Goal: Task Accomplishment & Management: Complete application form

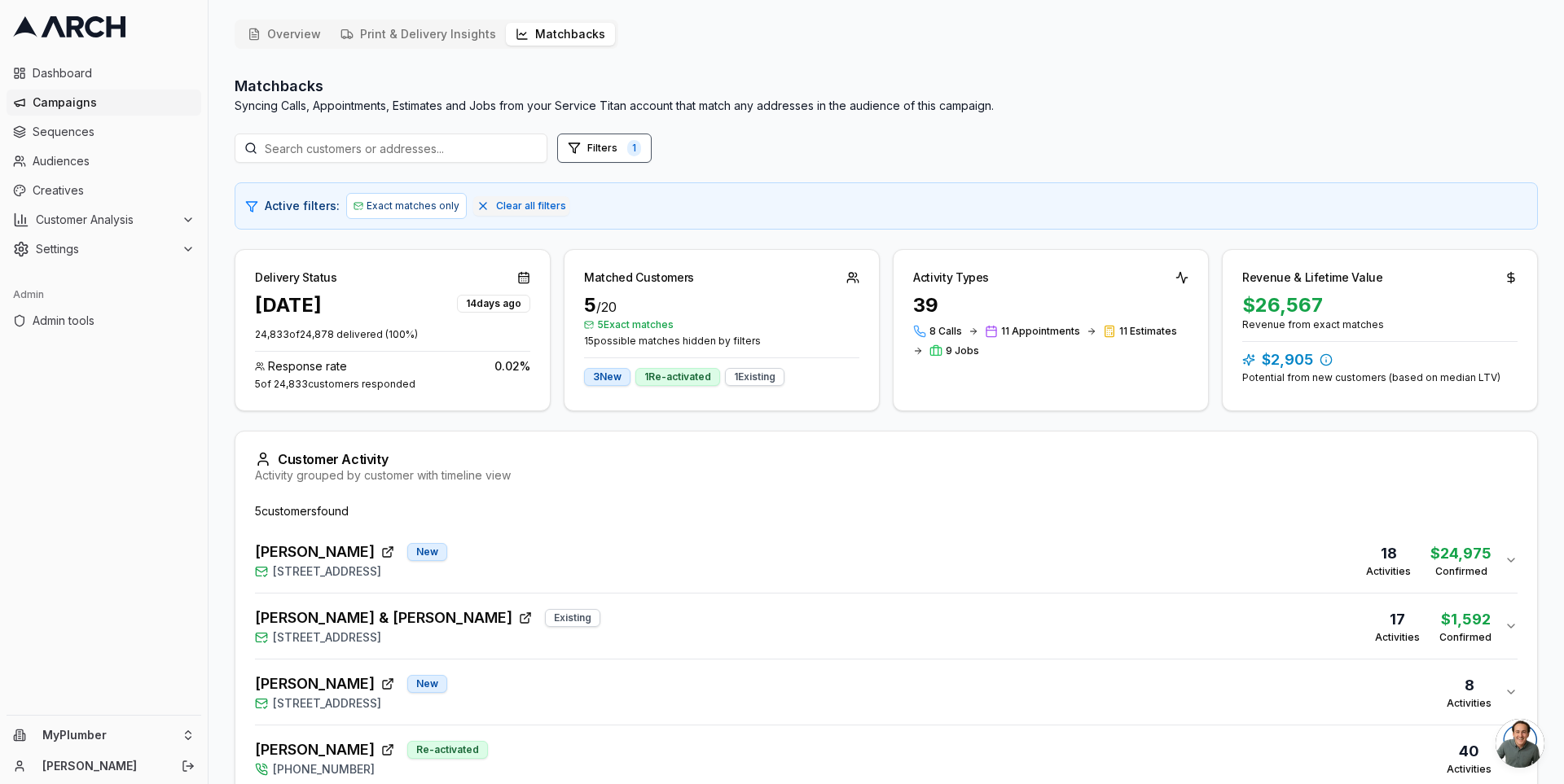
scroll to position [99, 0]
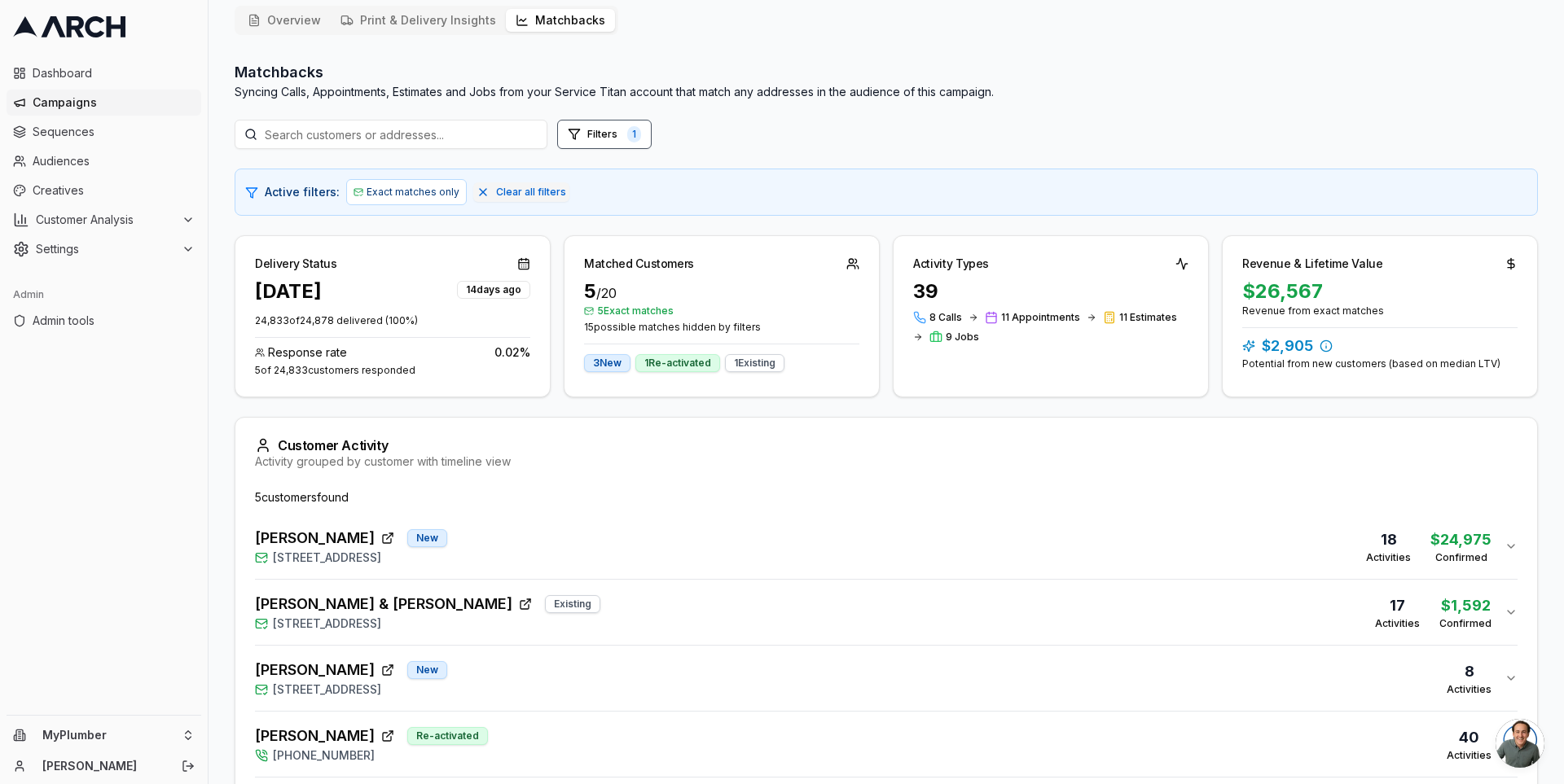
click at [881, 336] on div "Delivery Status [DATE] [DATE] 24,833 of 24,878 delivered ( 100 %) Response rate…" at bounding box center [886, 316] width 1303 height 162
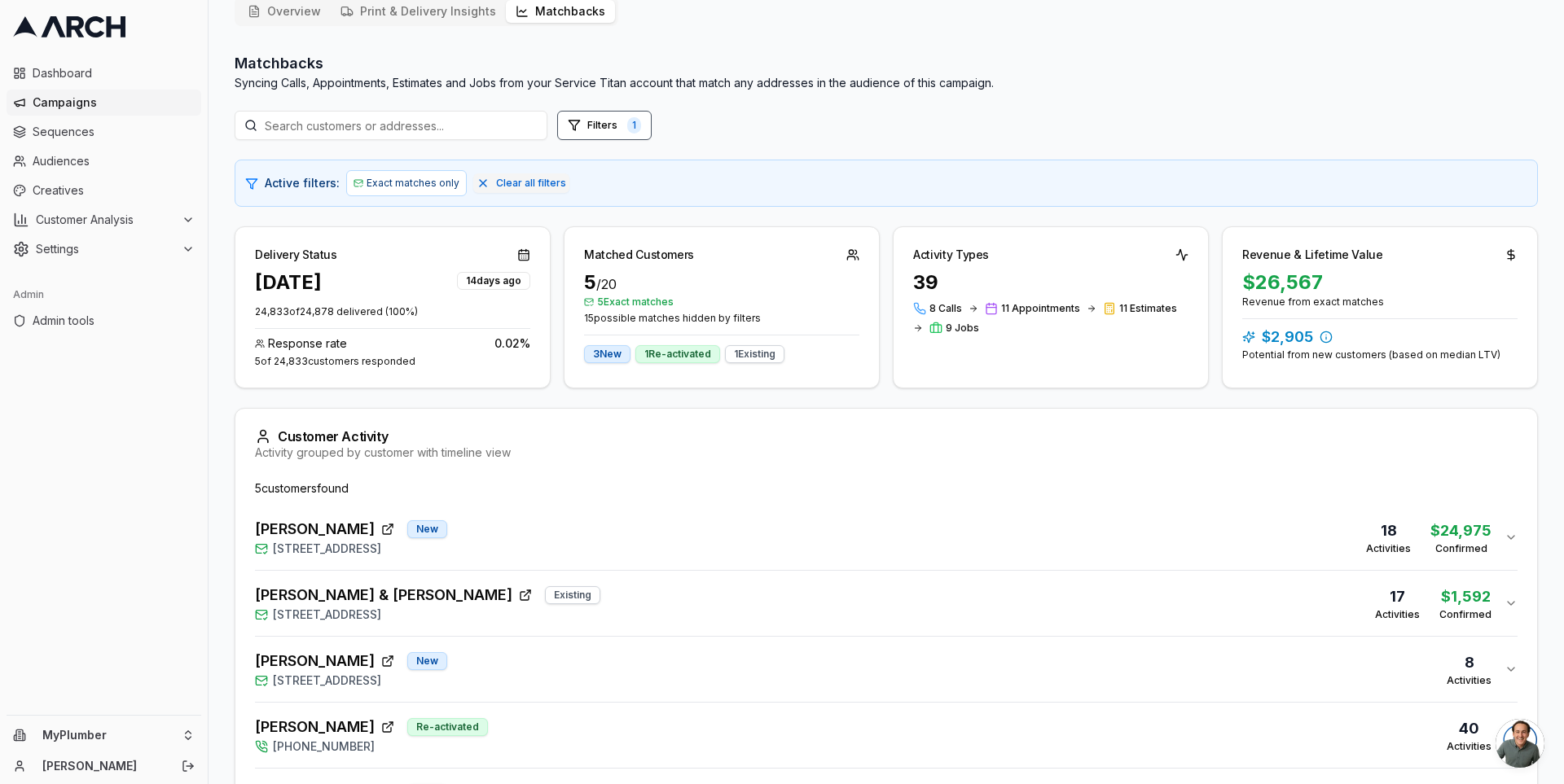
scroll to position [0, 0]
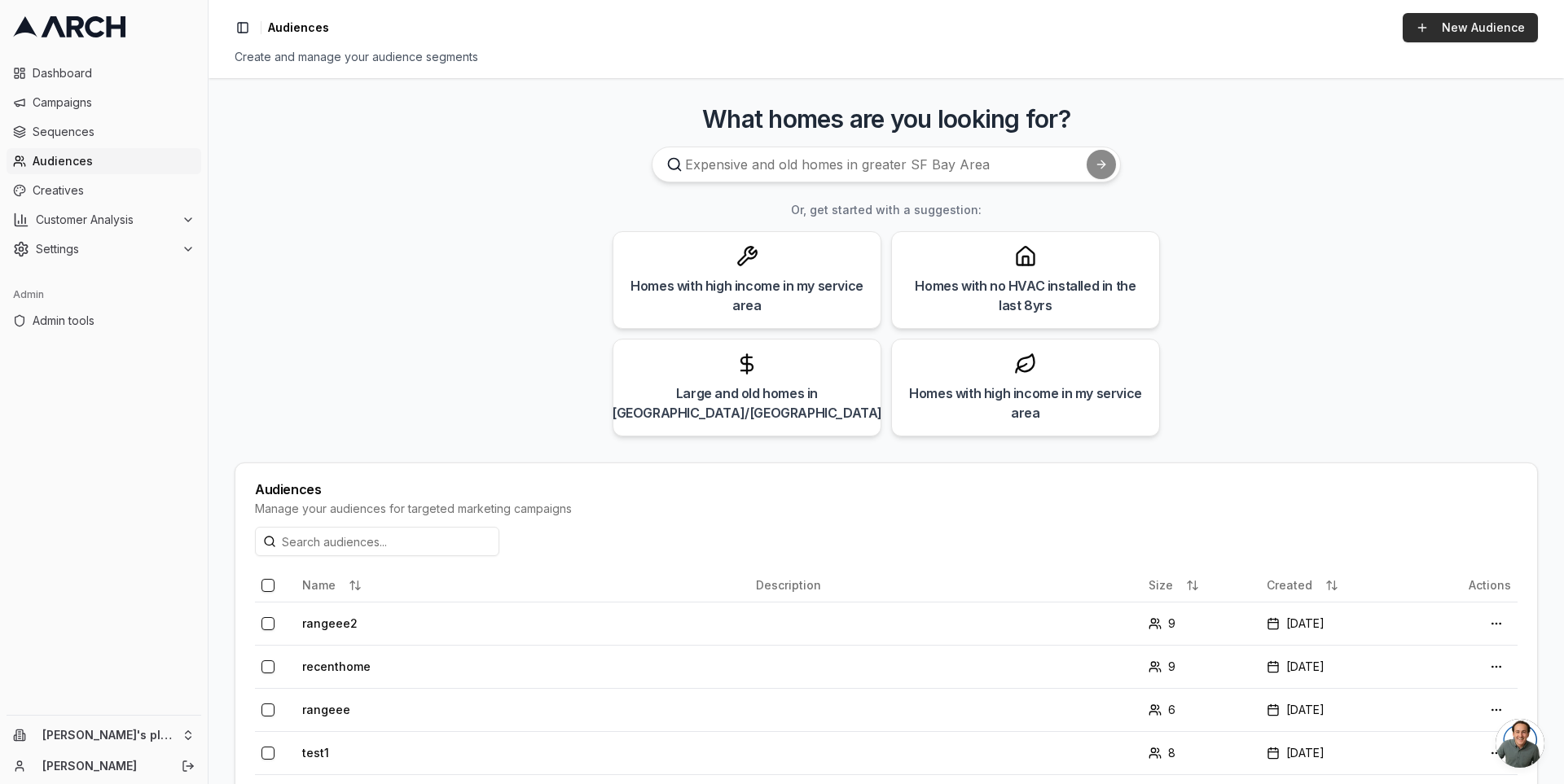
click at [1447, 32] on link "New Audience" at bounding box center [1471, 28] width 135 height 29
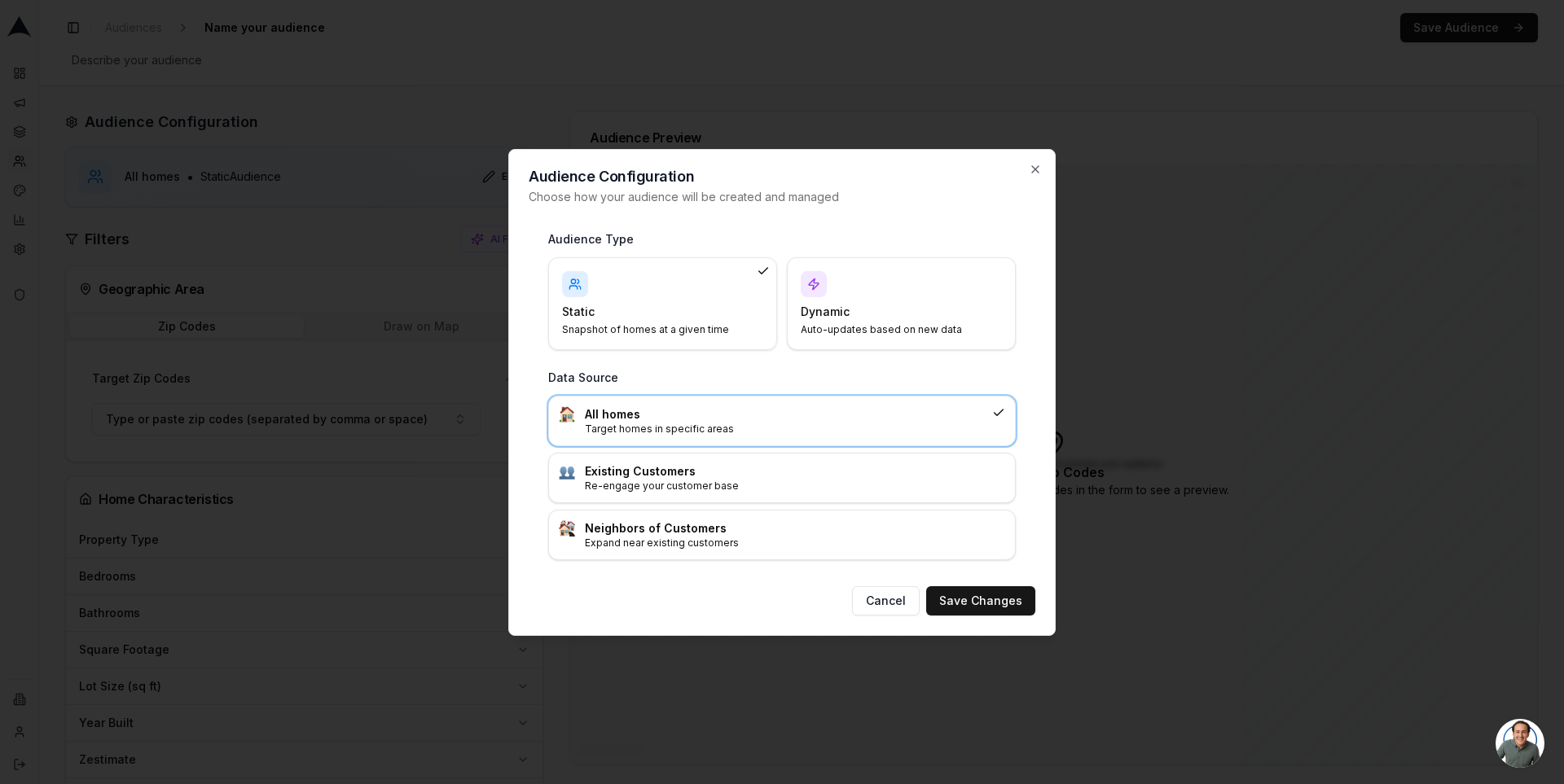
click at [855, 316] on h4 "Dynamic" at bounding box center [891, 312] width 182 height 16
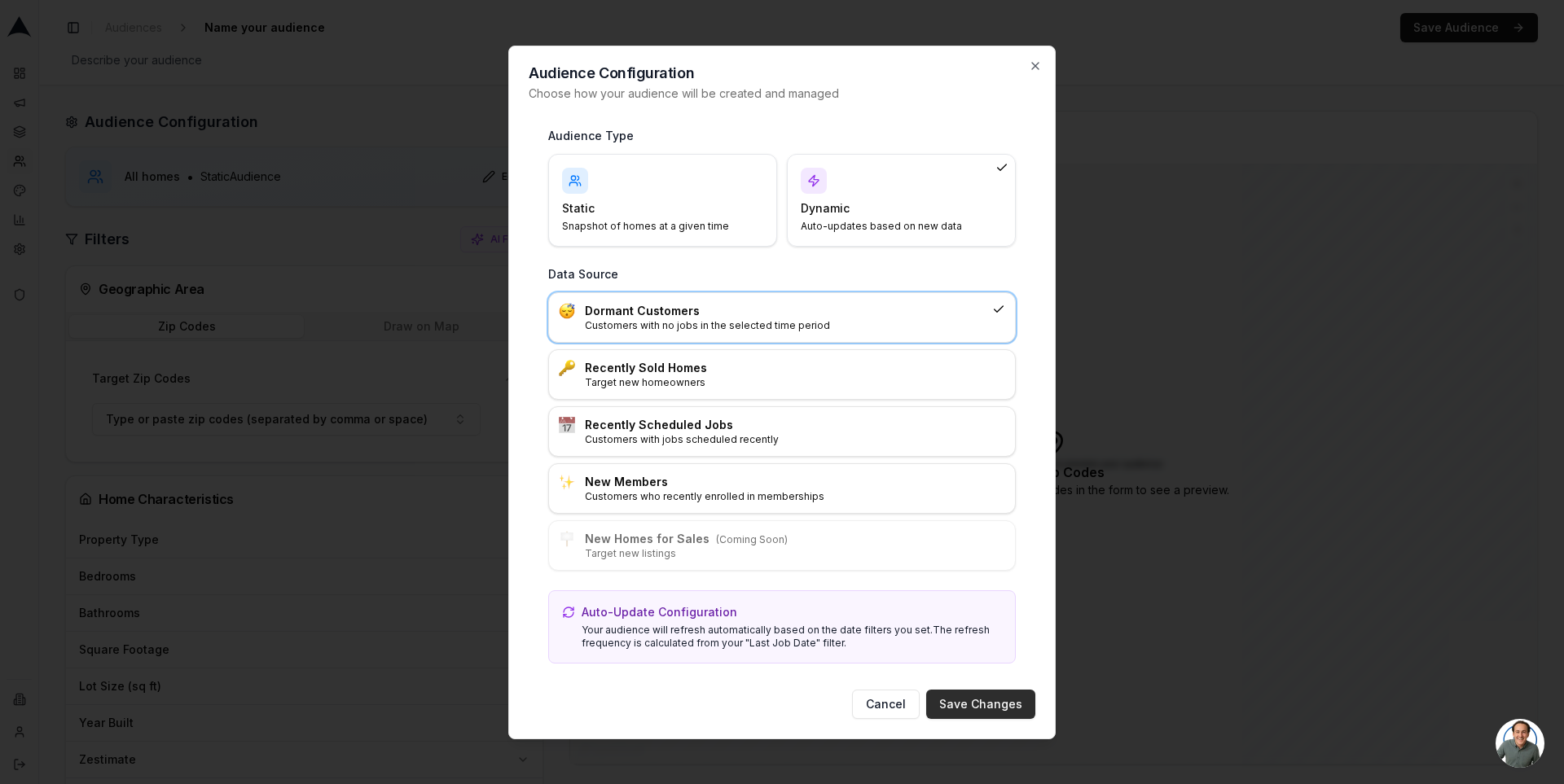
click at [980, 701] on button "Save Changes" at bounding box center [981, 704] width 109 height 29
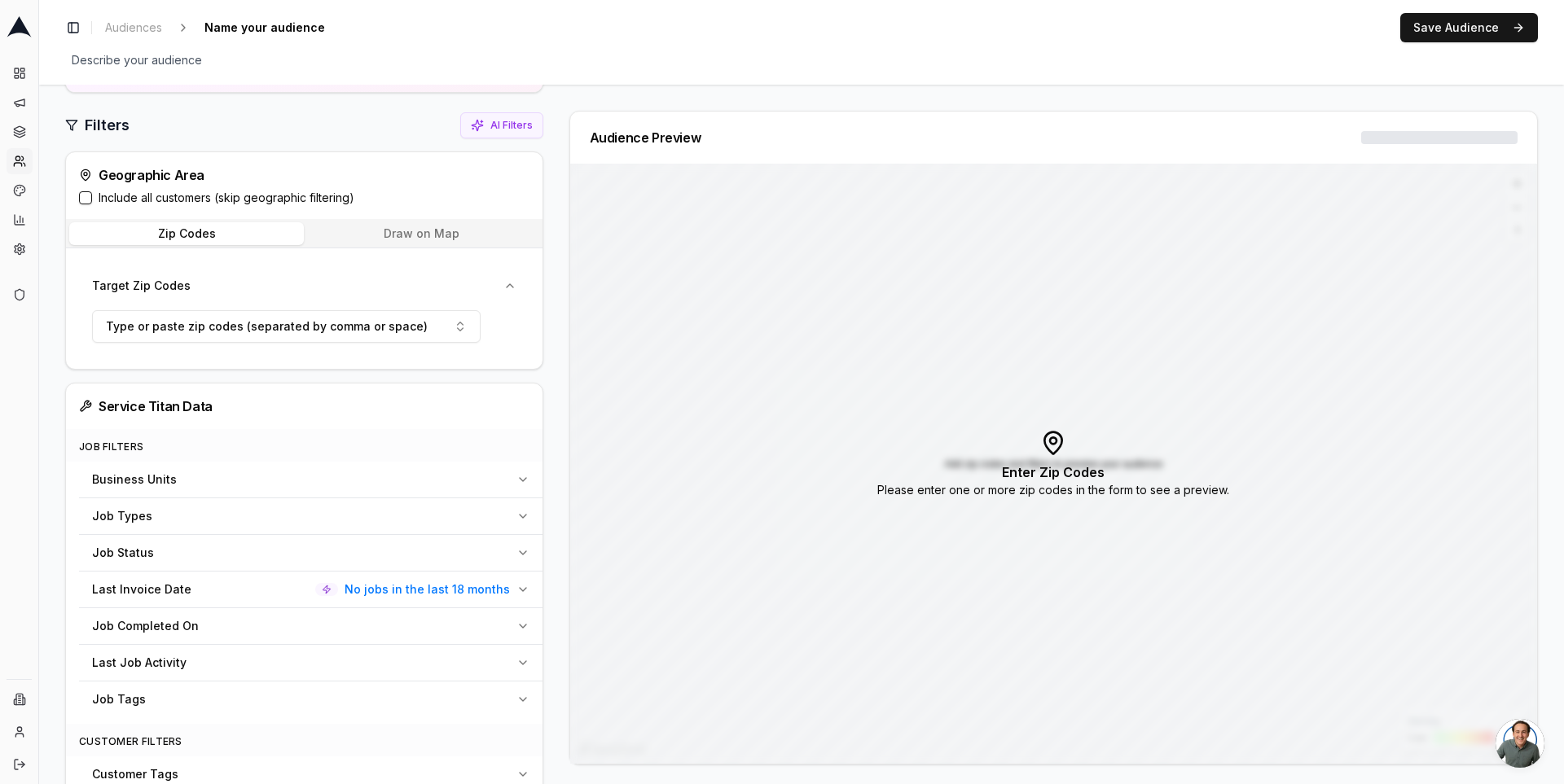
scroll to position [216, 0]
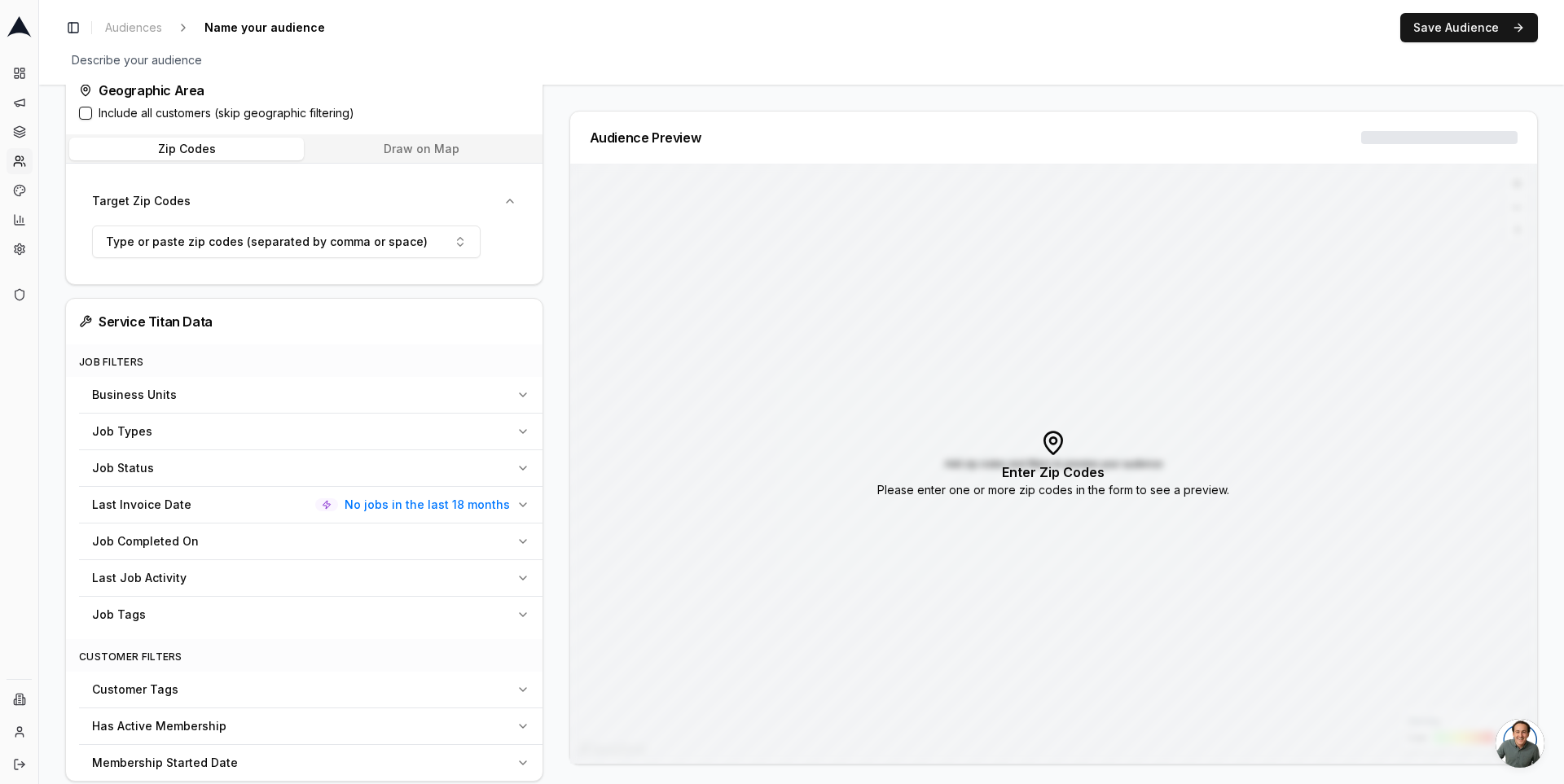
click at [439, 501] on span "No jobs in the last 18 months" at bounding box center [427, 504] width 165 height 16
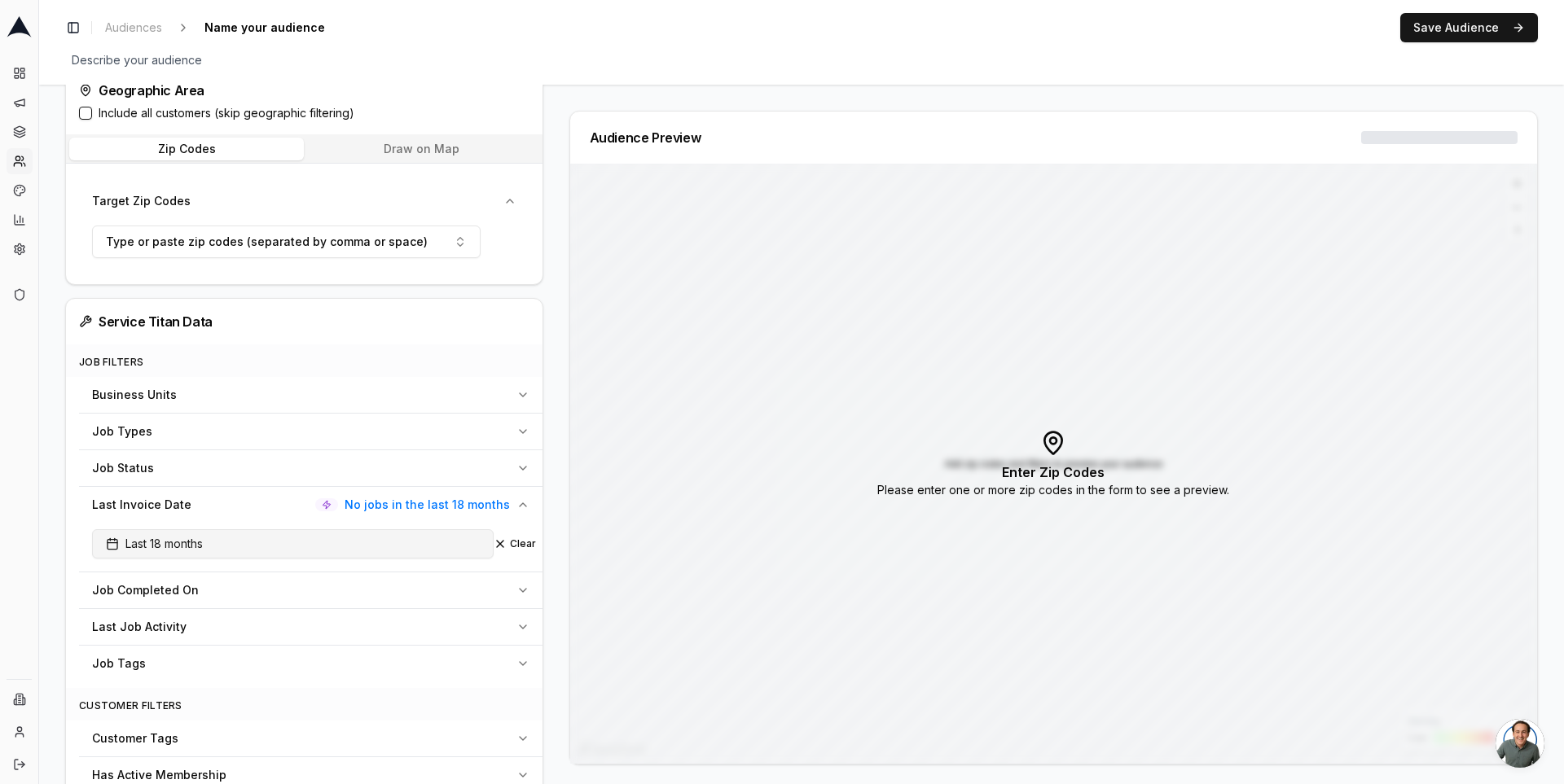
click at [361, 550] on button "Last 18 months" at bounding box center [293, 544] width 402 height 29
type input "12"
click at [557, 546] on div "Audience Preview Density Low High Add zip codes and filters to preview your aud…" at bounding box center [1047, 438] width 982 height 654
click at [327, 234] on span "Type or paste zip codes (separated by comma or space)" at bounding box center [267, 241] width 322 height 16
type input "98402"
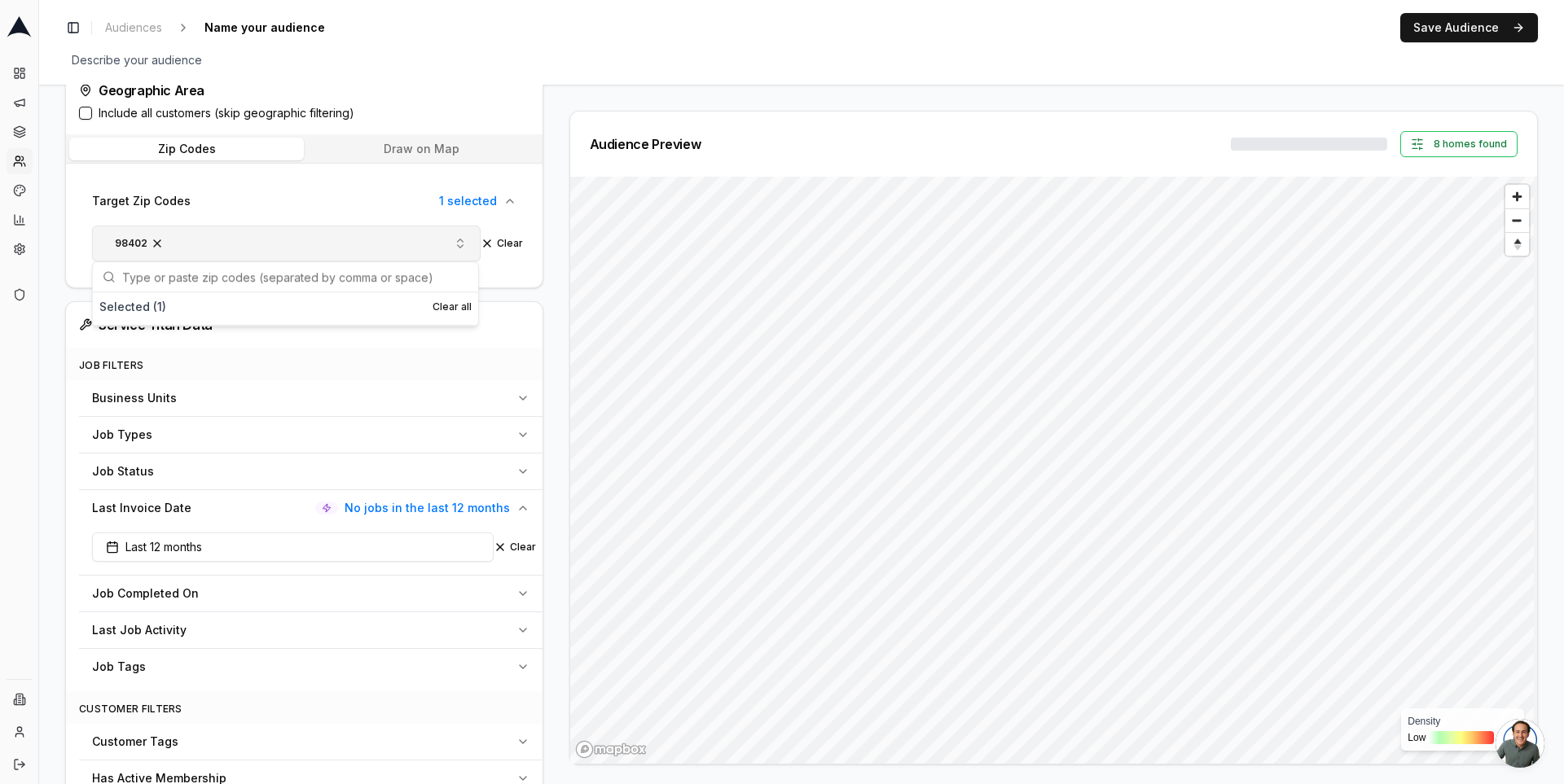
click at [557, 322] on div "Audience Preview 8 homes found Density Low High" at bounding box center [1047, 438] width 982 height 654
click at [377, 539] on button "Last 12 months" at bounding box center [293, 548] width 402 height 29
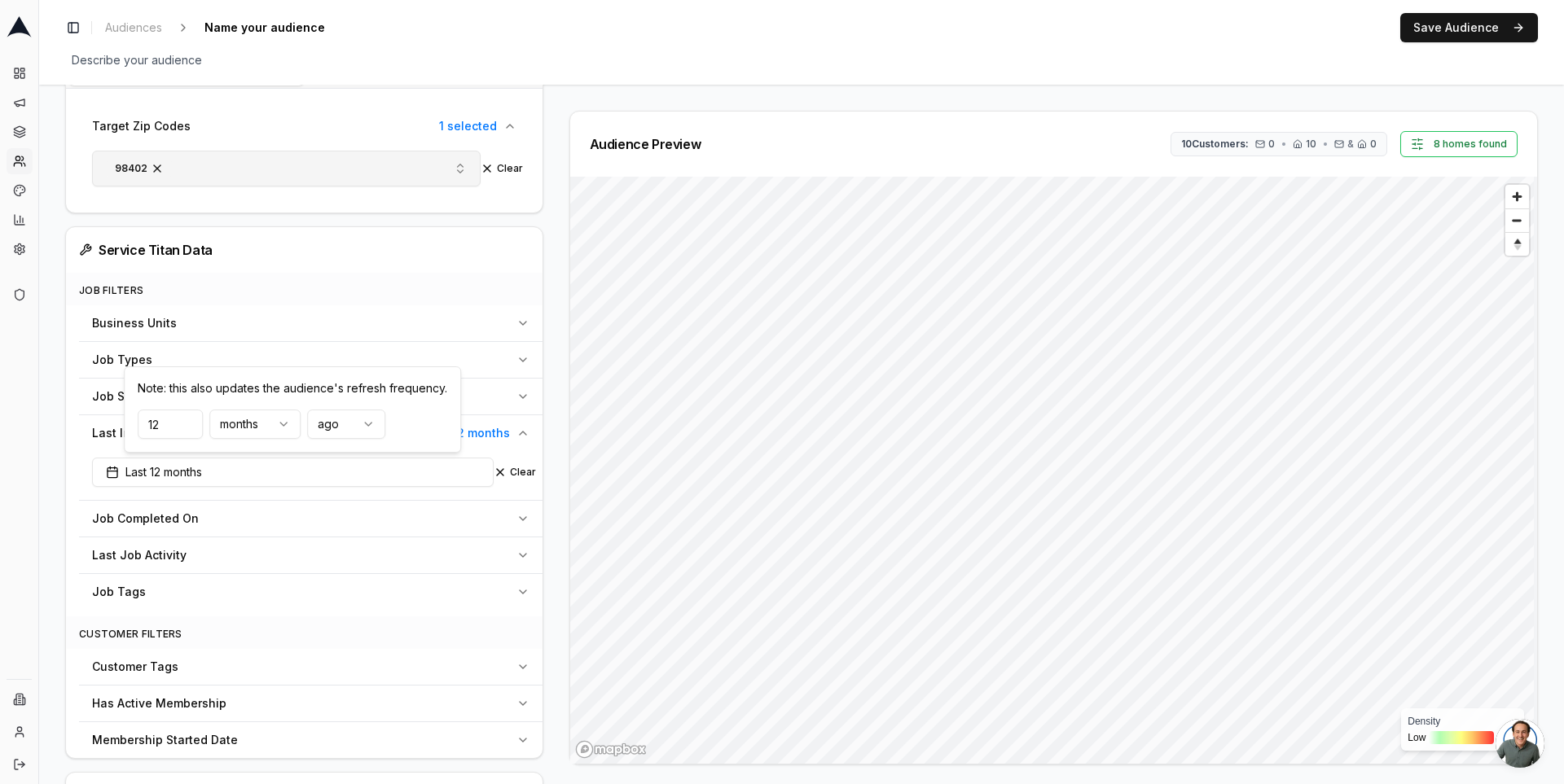
scroll to position [281, 0]
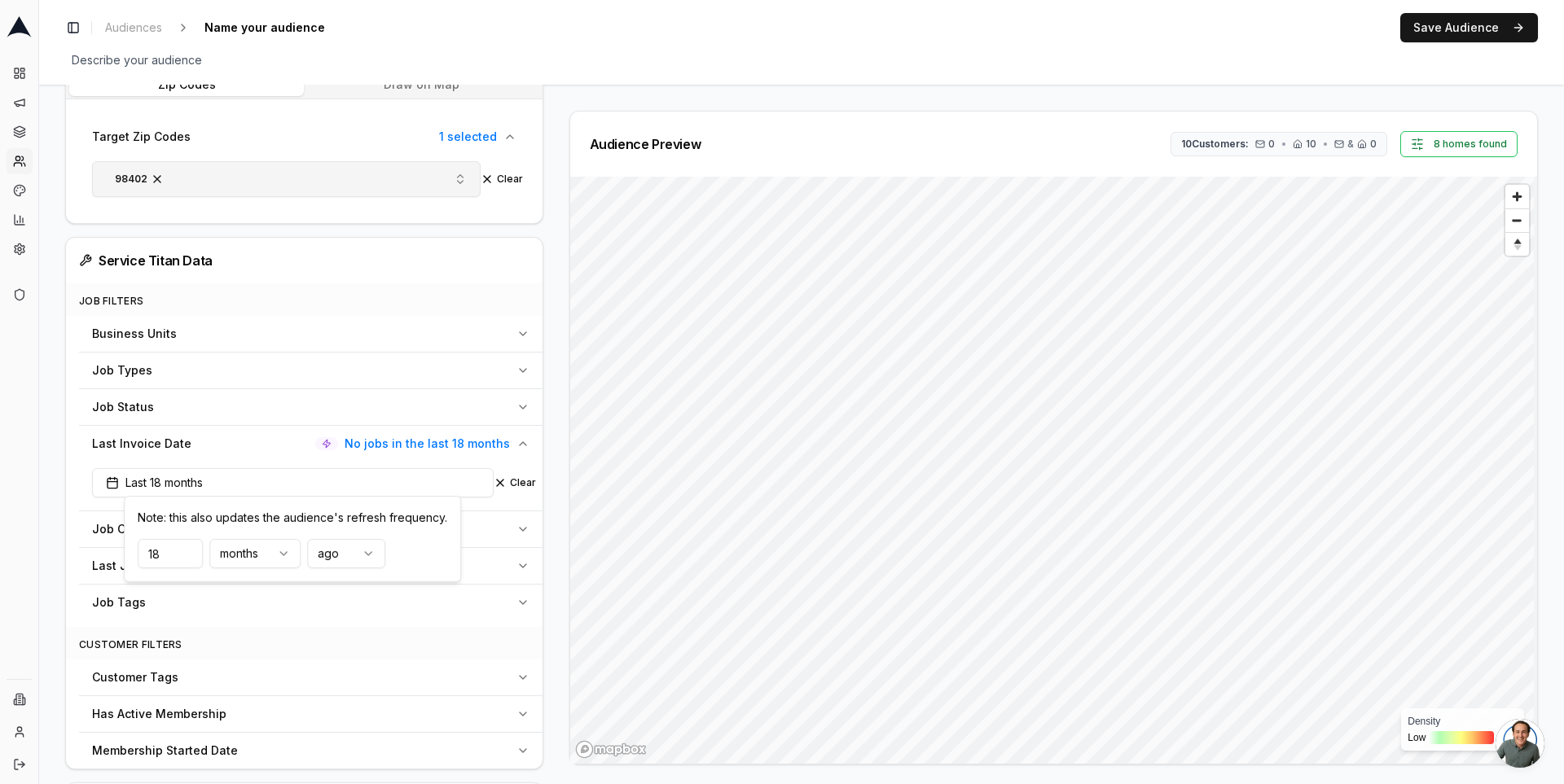
type input "18"
click at [557, 478] on div "Audience Preview 10 Customers: 0 • 10 • & 0 8 homes found Density Low High" at bounding box center [1047, 438] width 982 height 654
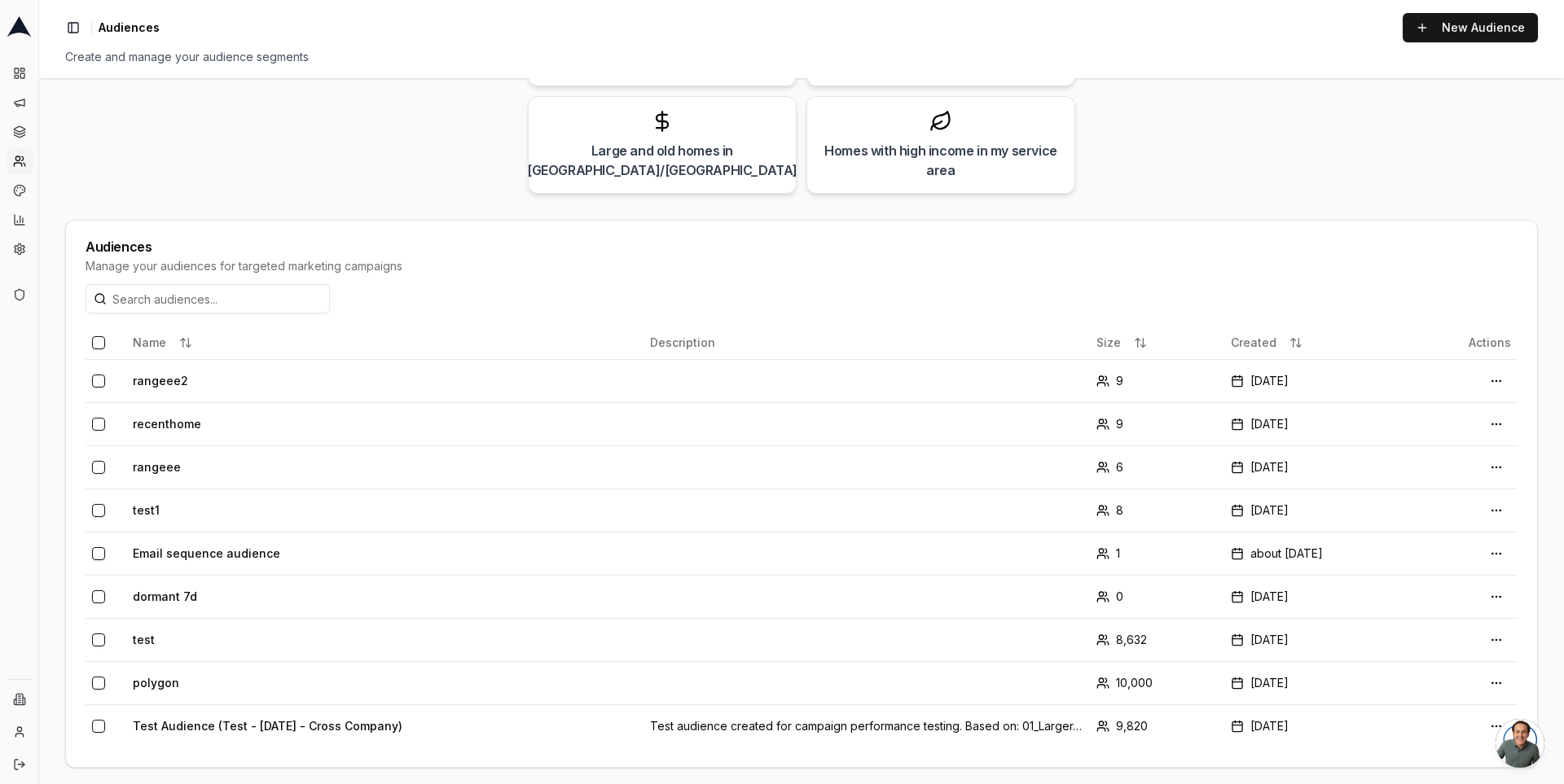
scroll to position [246, 0]
click at [1445, 27] on link "New Audience" at bounding box center [1471, 28] width 135 height 29
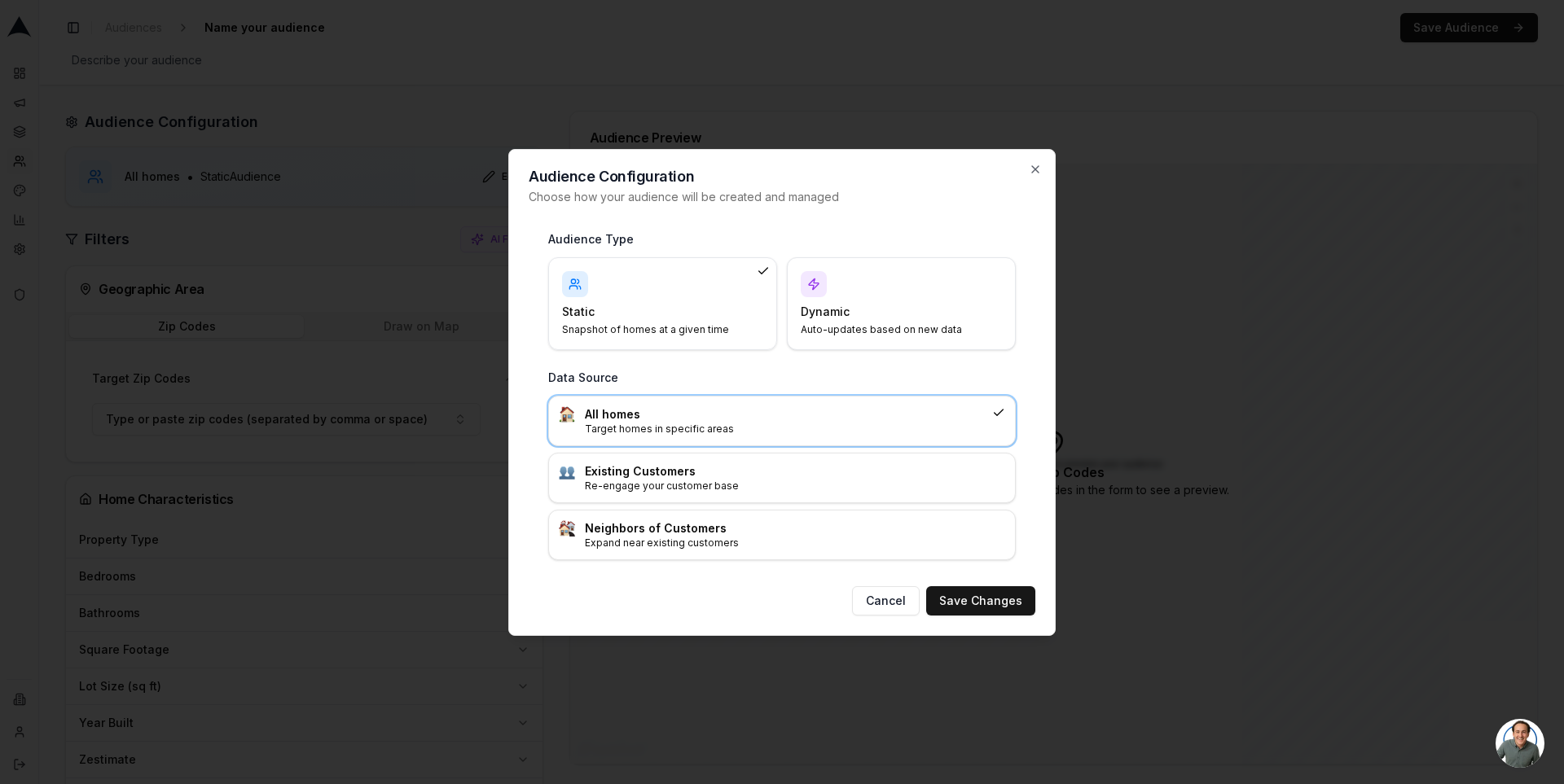
click at [920, 299] on div "Dynamic Auto-updates based on new data" at bounding box center [901, 303] width 202 height 65
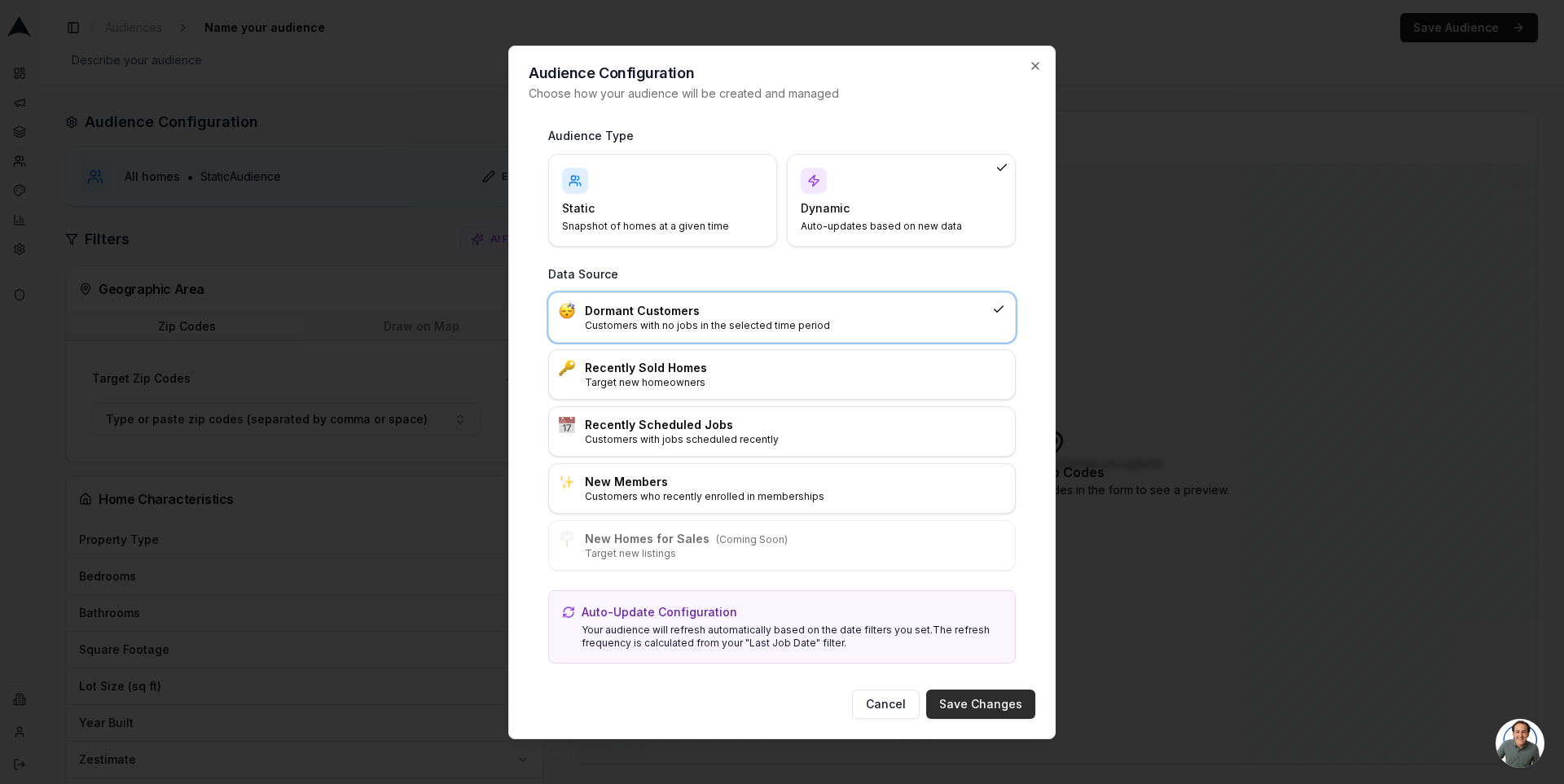
click at [987, 698] on button "Save Changes" at bounding box center [981, 704] width 109 height 29
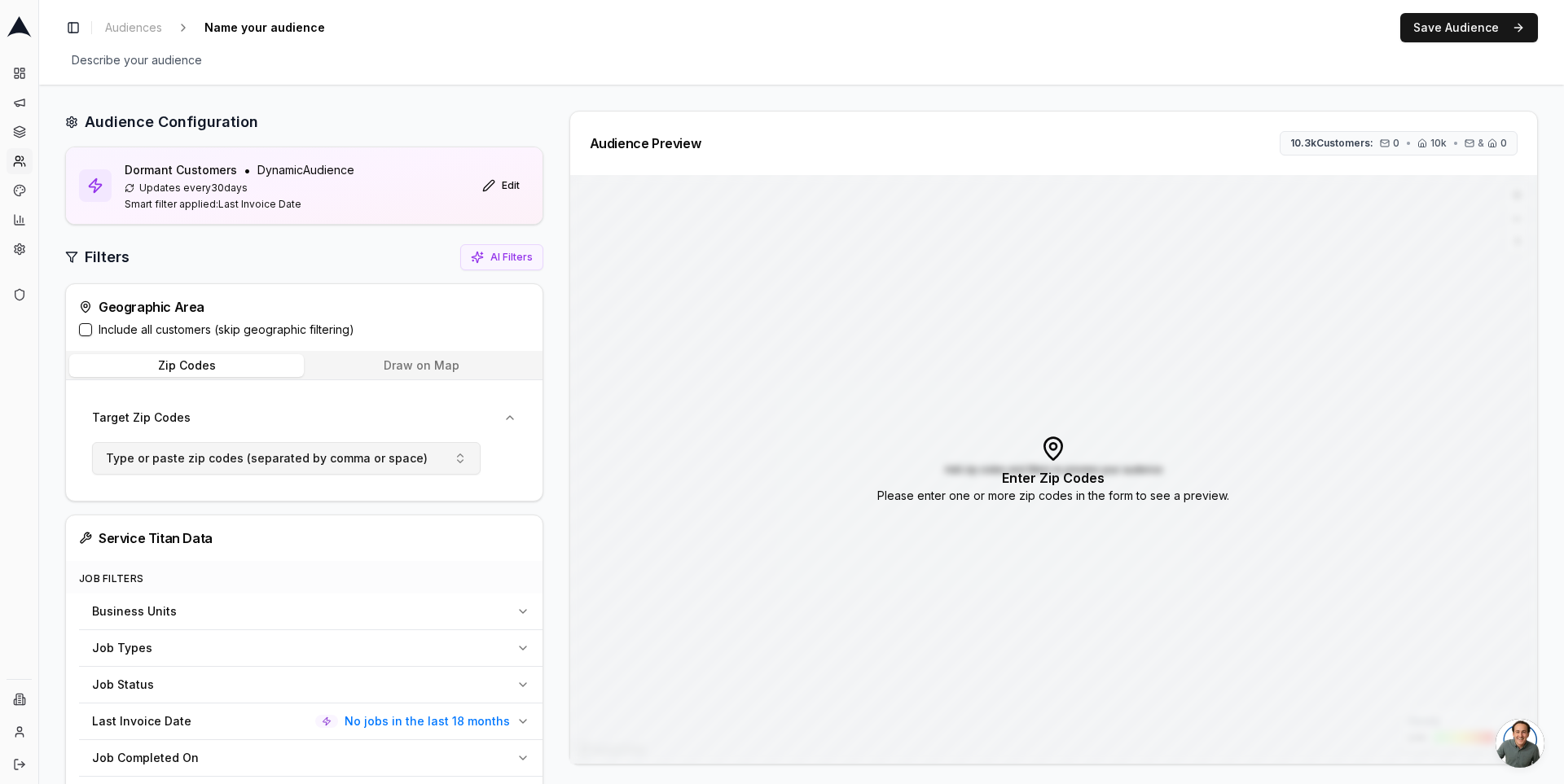
click at [296, 451] on span "Type or paste zip codes (separated by comma or space)" at bounding box center [267, 459] width 322 height 16
type input "98402"
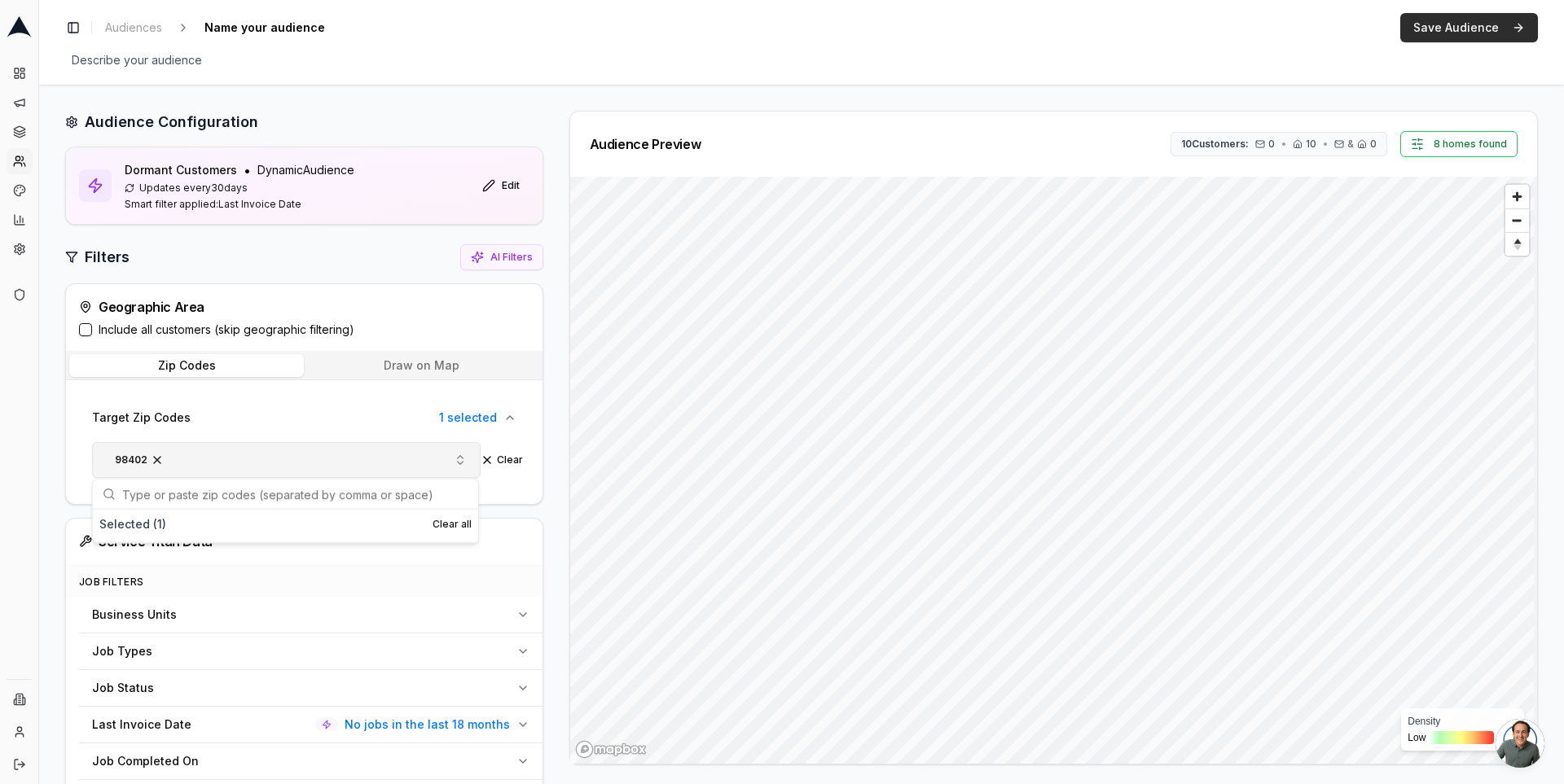
click at [1479, 21] on button "Save Audience" at bounding box center [1469, 28] width 138 height 29
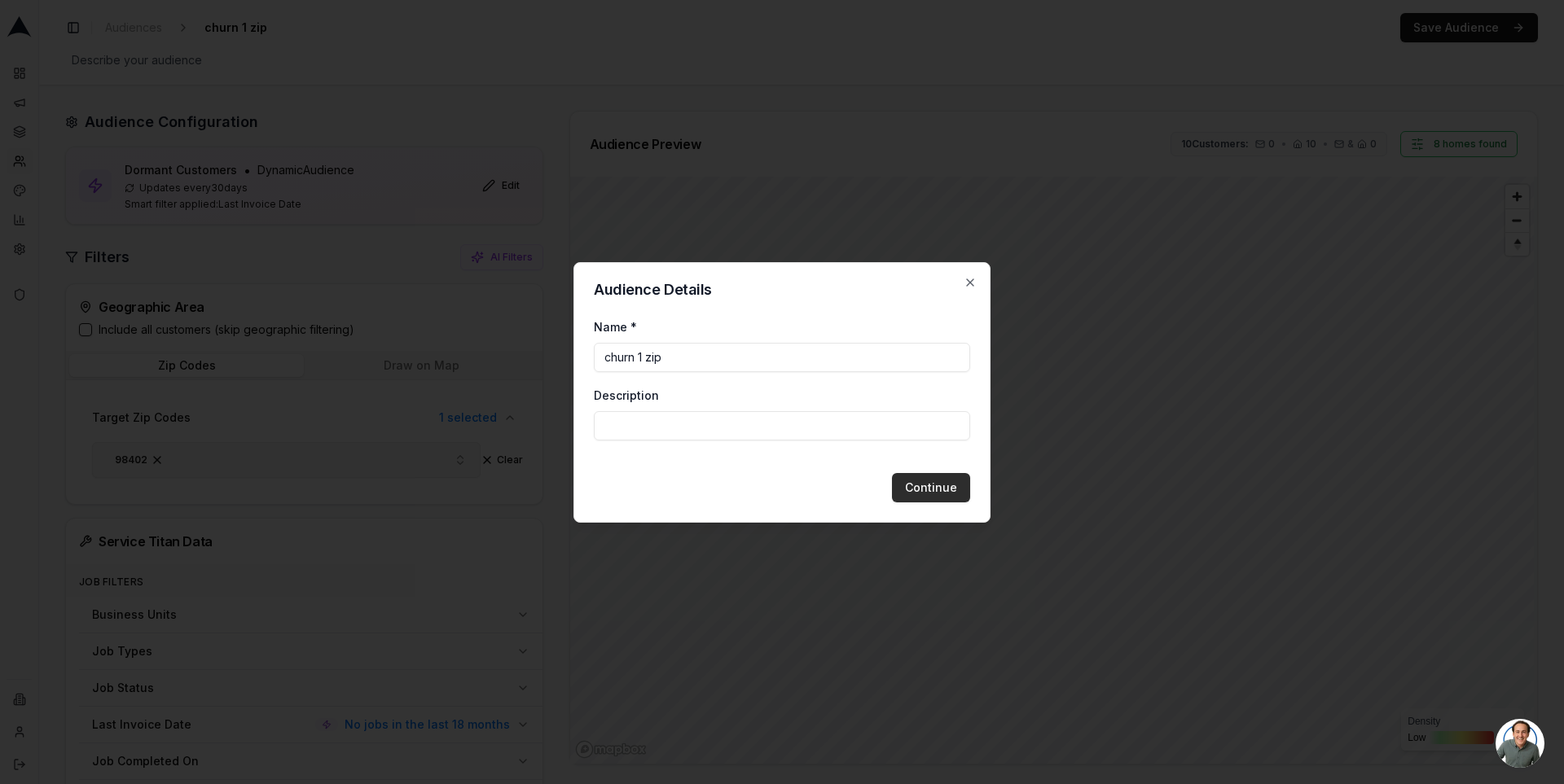
type input "churn 1 zip"
click at [930, 486] on button "Continue" at bounding box center [931, 488] width 78 height 29
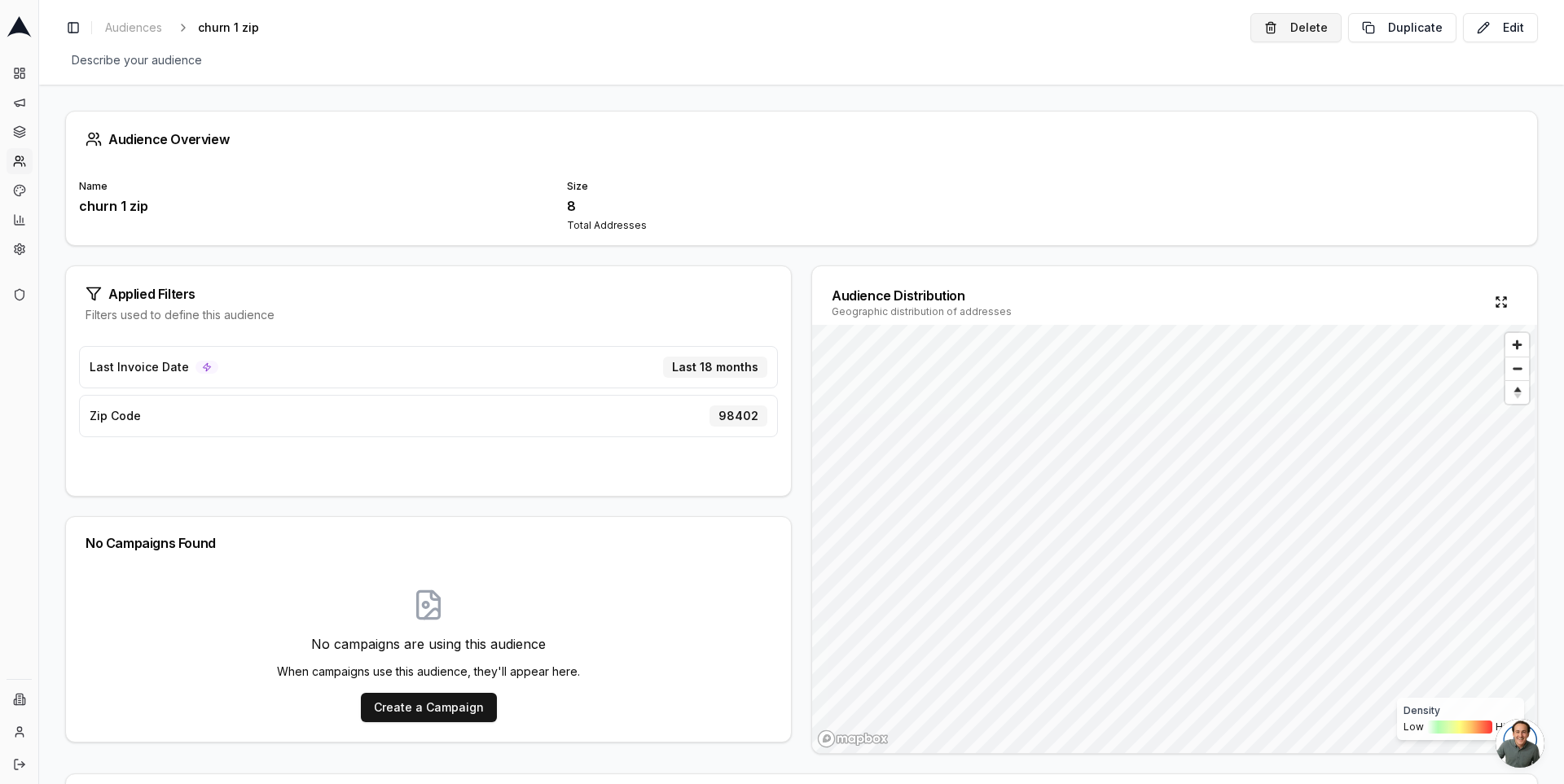
click at [1283, 25] on button "Delete" at bounding box center [1296, 28] width 91 height 29
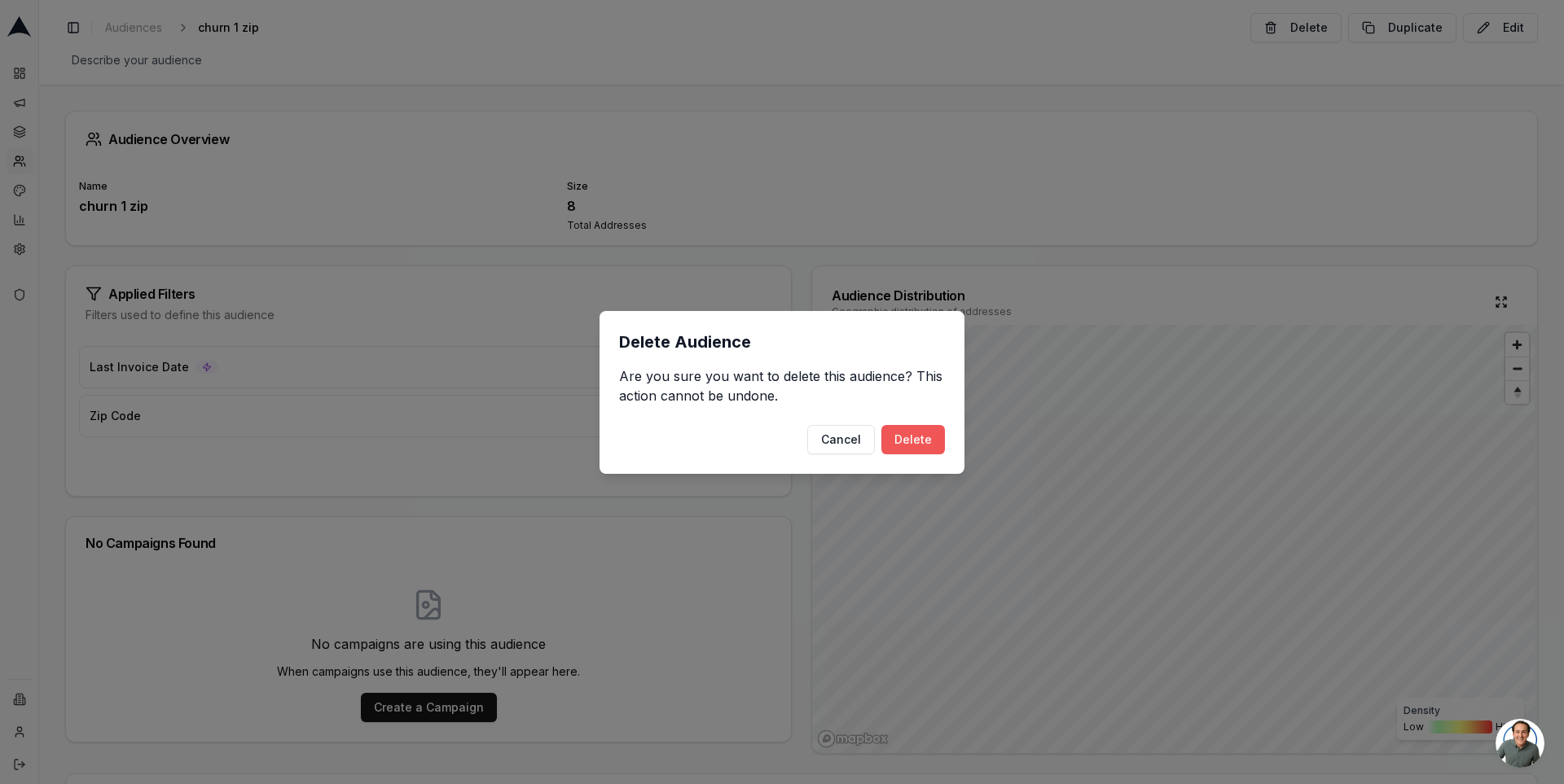
click at [924, 440] on button "Delete" at bounding box center [912, 440] width 63 height 29
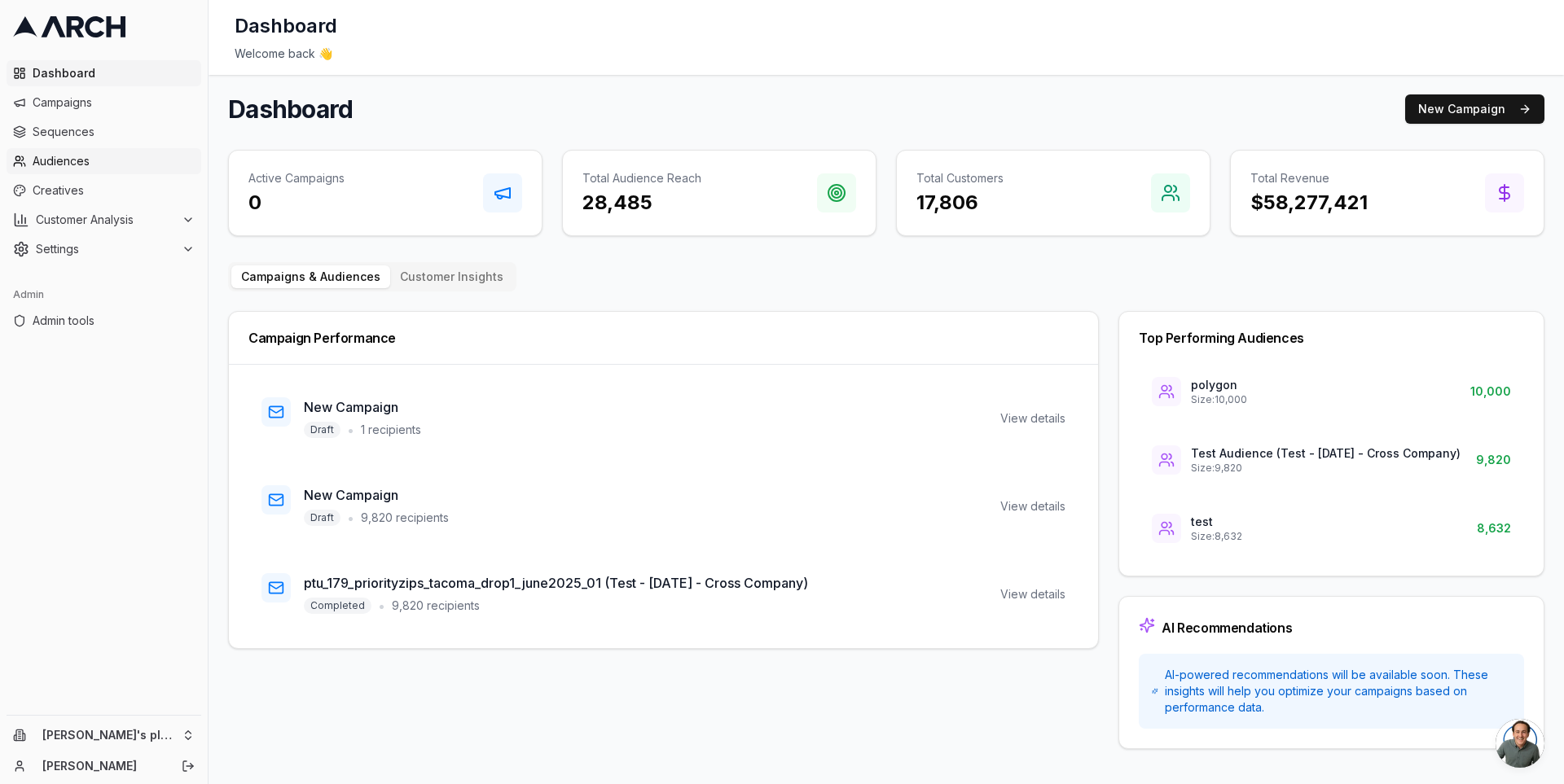
click at [148, 151] on link "Audiences" at bounding box center [104, 161] width 195 height 26
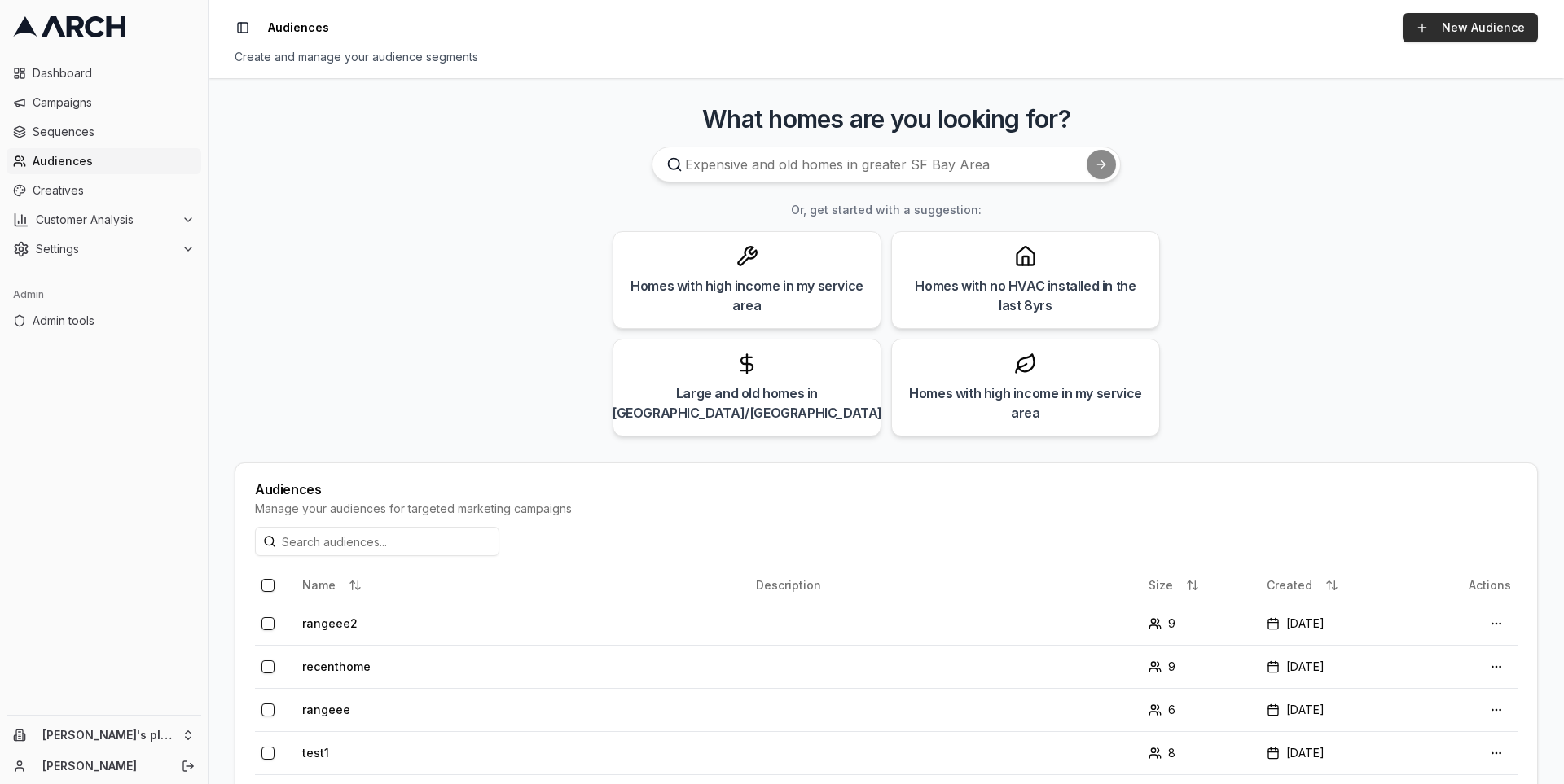
click at [1490, 25] on link "New Audience" at bounding box center [1471, 28] width 135 height 29
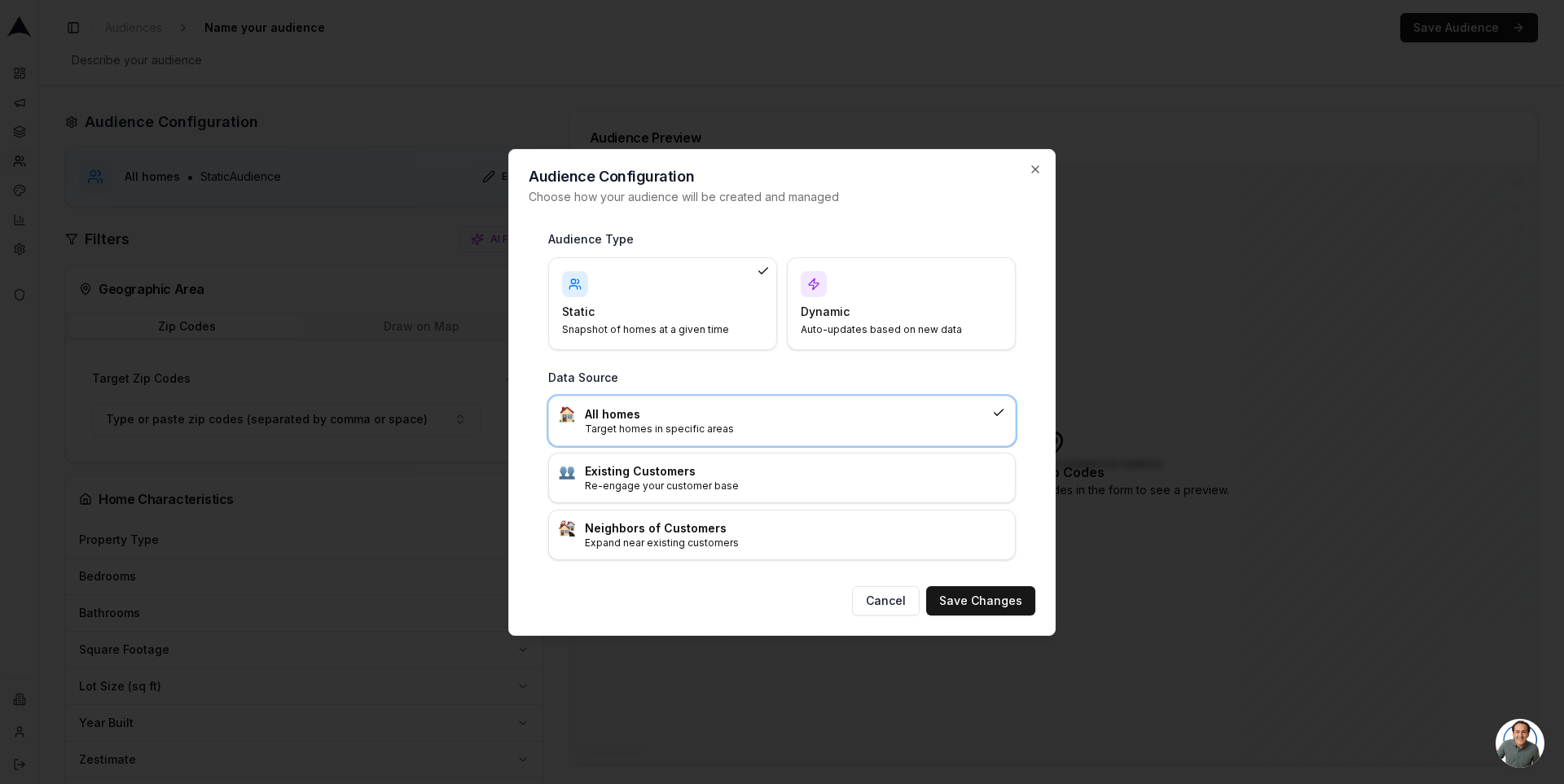
click at [829, 310] on h4 "Dynamic" at bounding box center [891, 312] width 182 height 16
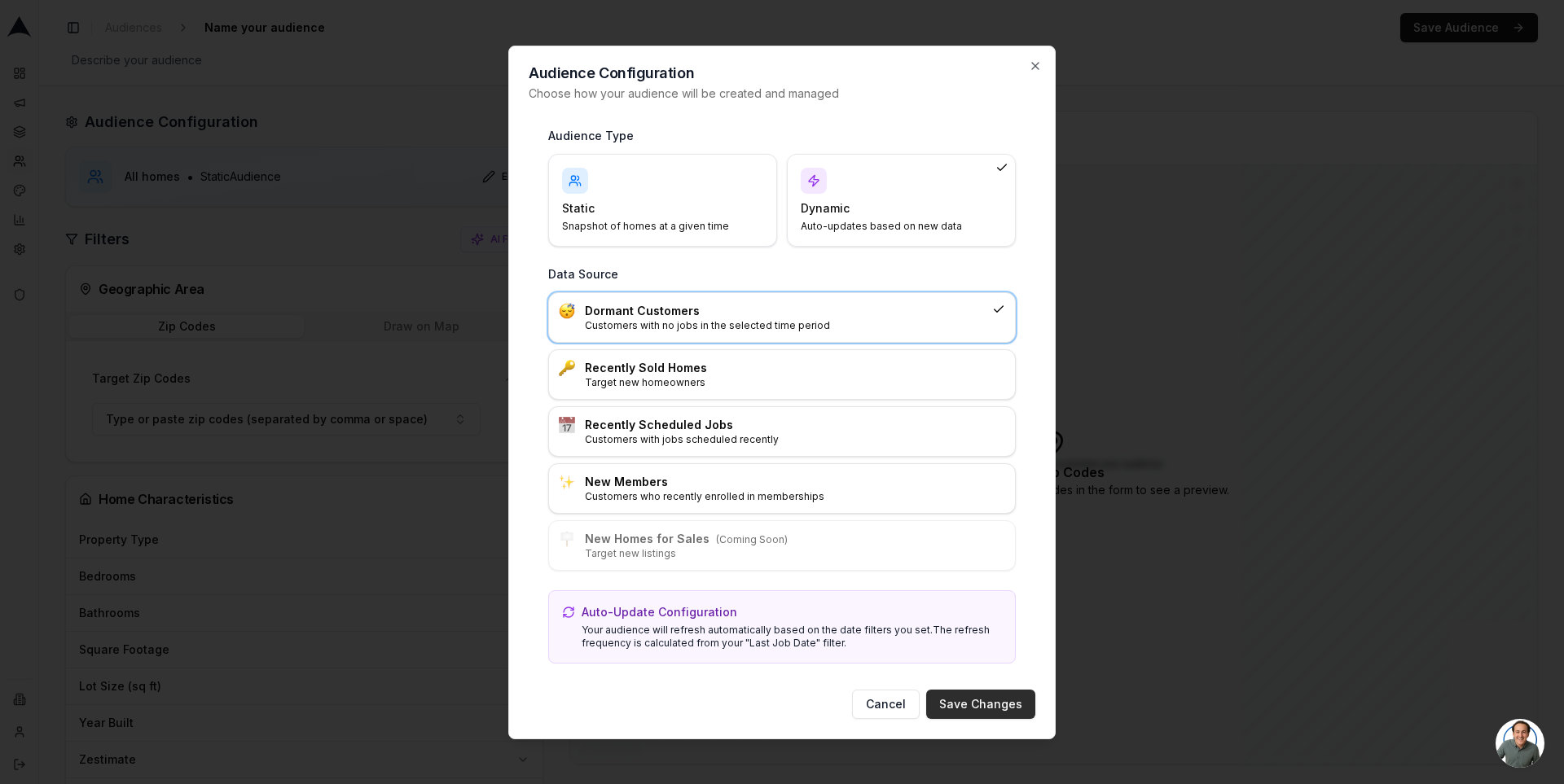
click at [956, 693] on button "Save Changes" at bounding box center [981, 704] width 109 height 29
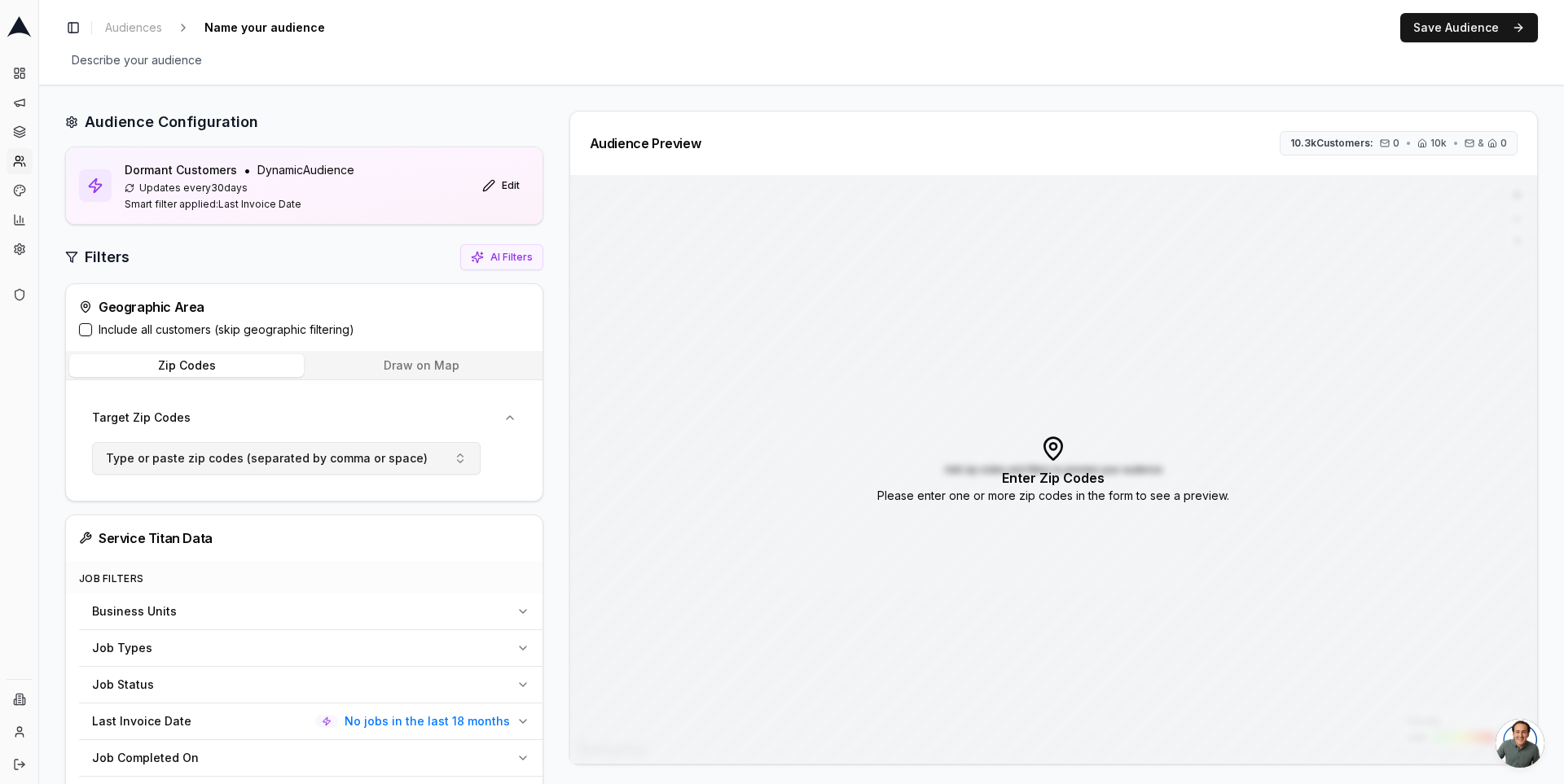
click at [450, 453] on button "Type or paste zip codes (separated by comma or space)" at bounding box center [286, 459] width 389 height 33
type input "98402"
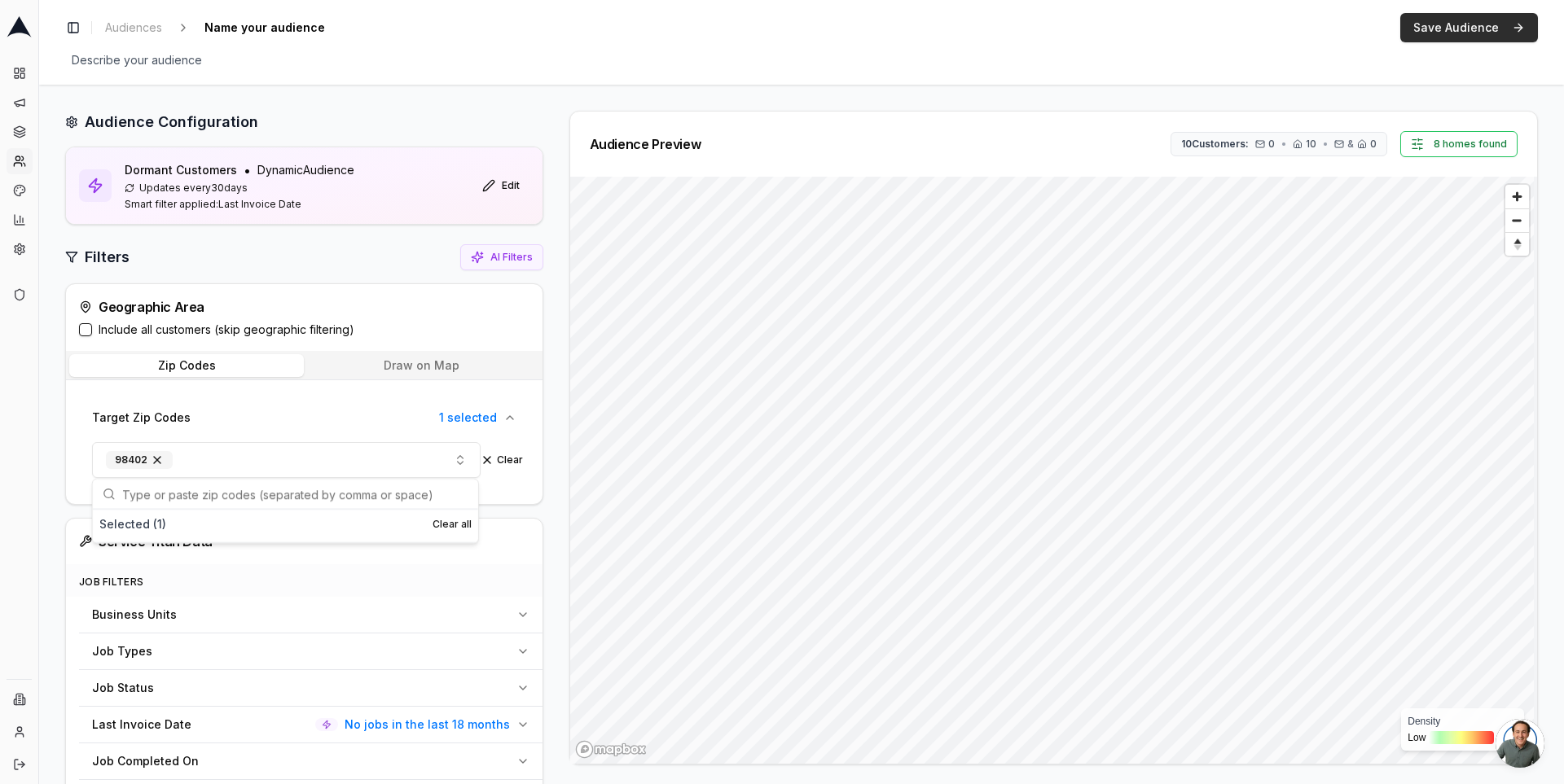
click at [1439, 32] on button "Save Audience" at bounding box center [1469, 28] width 138 height 29
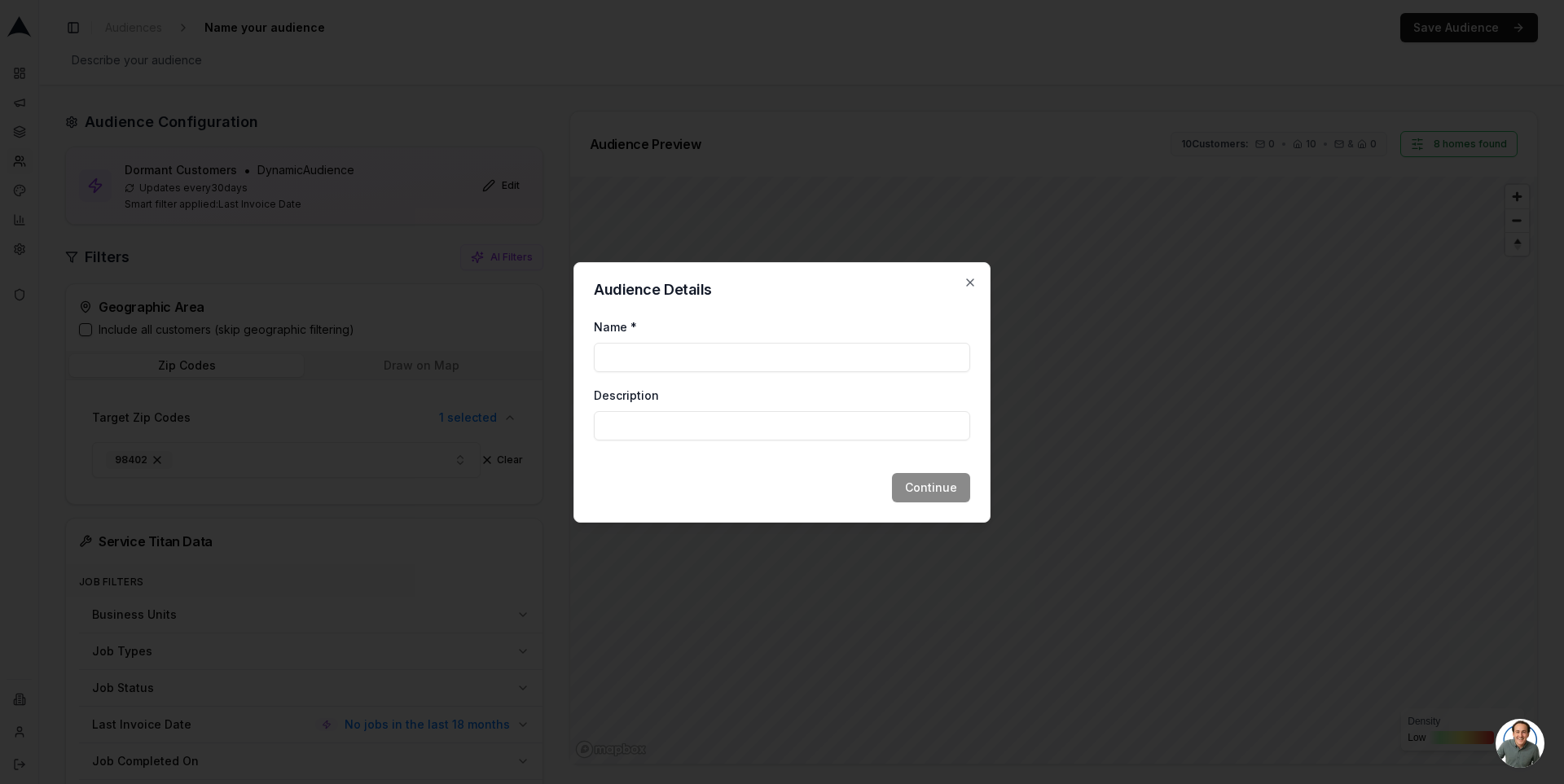
click at [715, 363] on input "Name *" at bounding box center [782, 357] width 377 height 29
type input "churn 1 zip"
click at [939, 492] on button "Continue" at bounding box center [931, 488] width 78 height 29
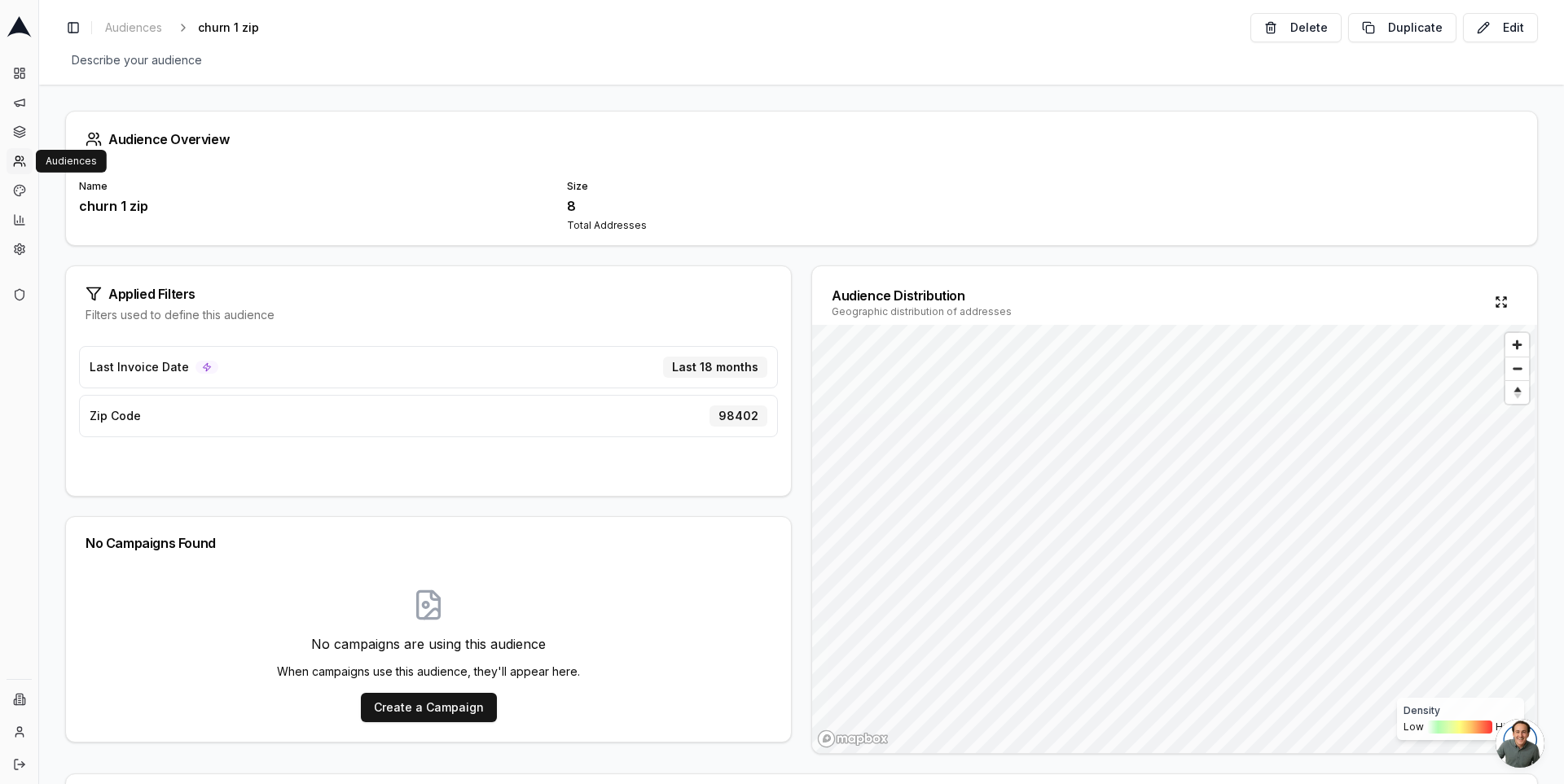
click at [17, 155] on icon at bounding box center [19, 161] width 13 height 13
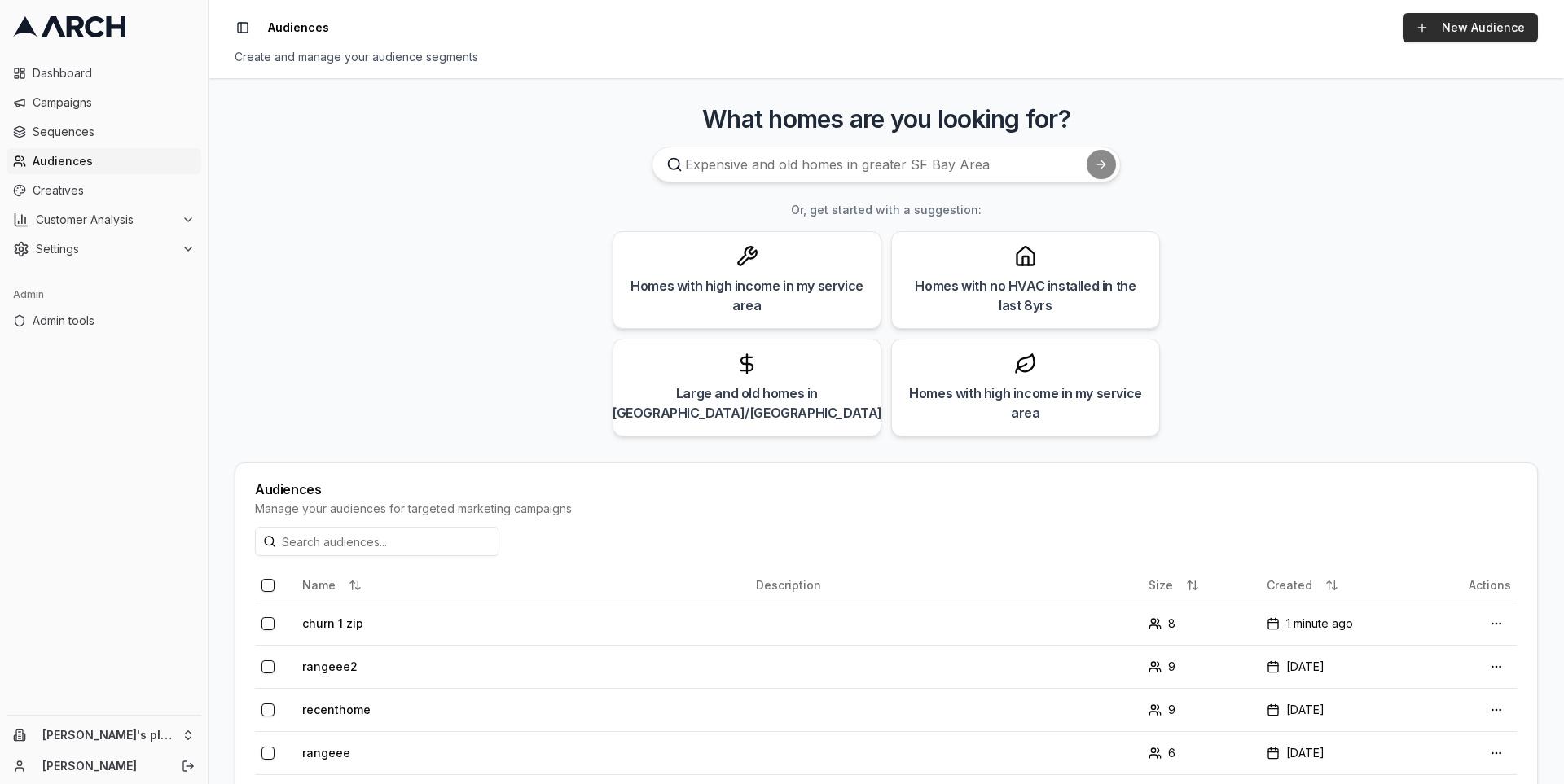
click at [1437, 28] on link "New Audience" at bounding box center [1471, 28] width 135 height 29
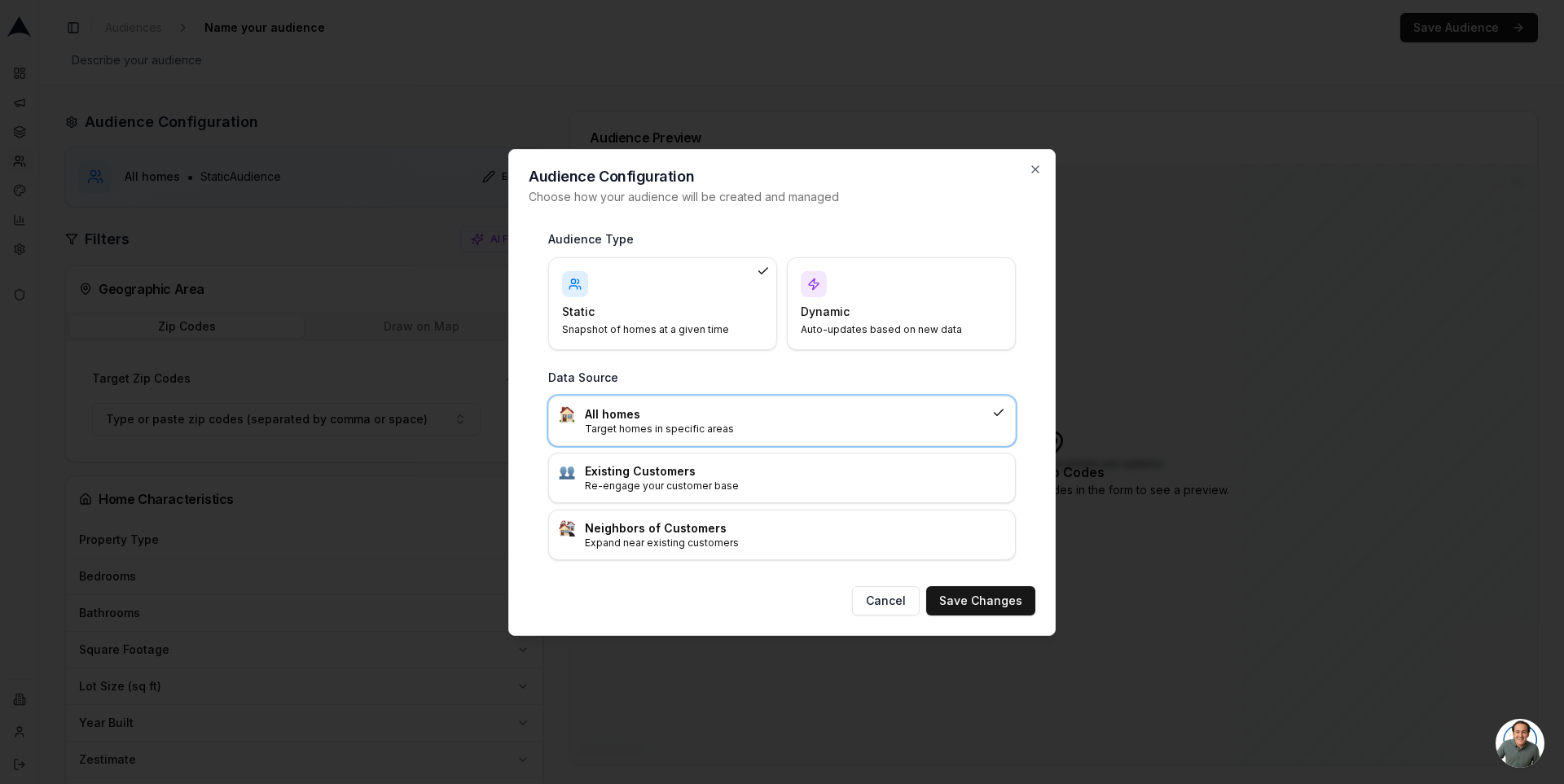
click at [898, 286] on div "Dynamic Auto-updates based on new data" at bounding box center [901, 303] width 202 height 65
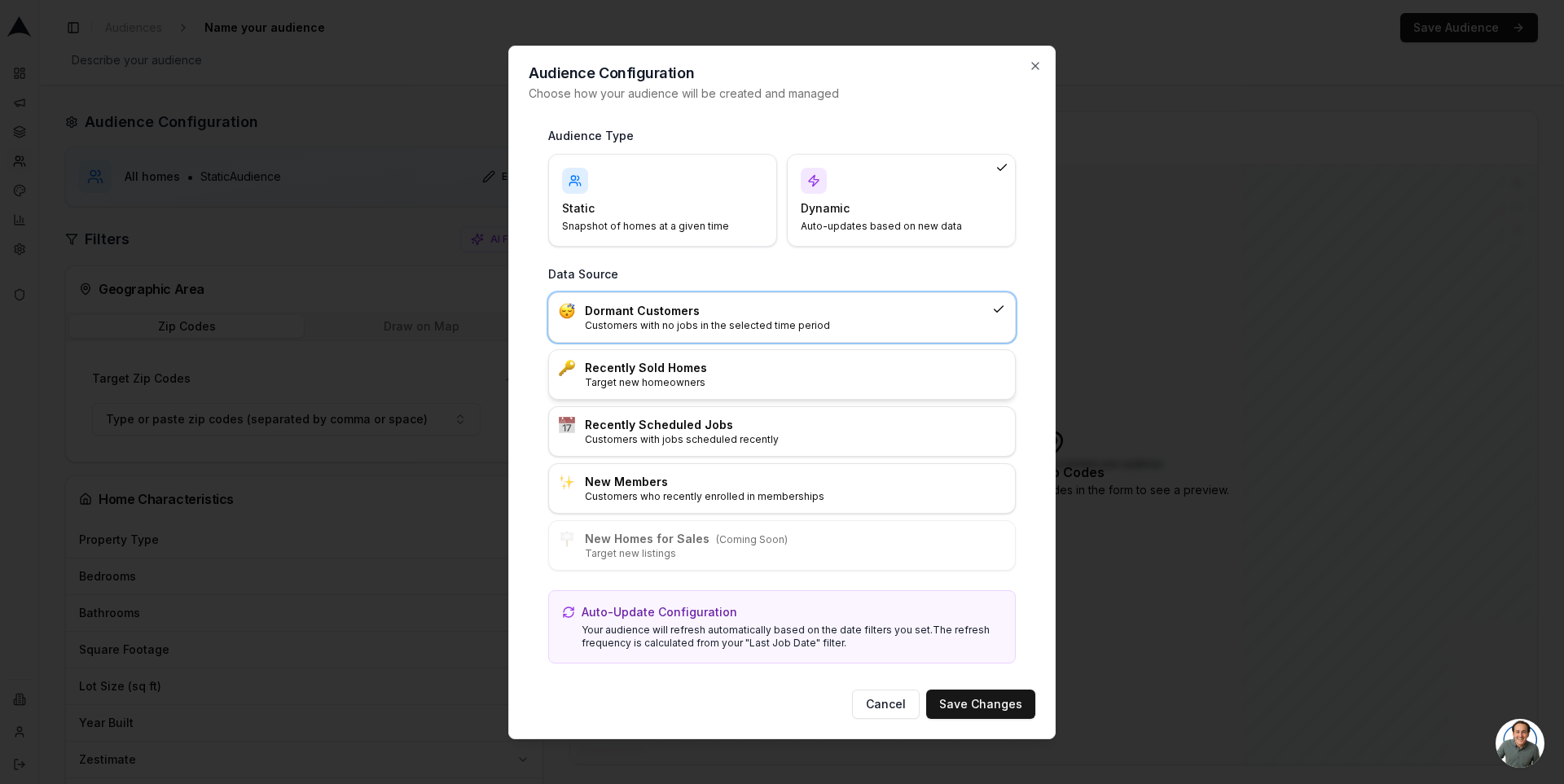
click at [783, 373] on h3 "Recently Sold Homes" at bounding box center [795, 368] width 421 height 16
click at [788, 434] on p "Customers with jobs scheduled recently" at bounding box center [795, 440] width 421 height 13
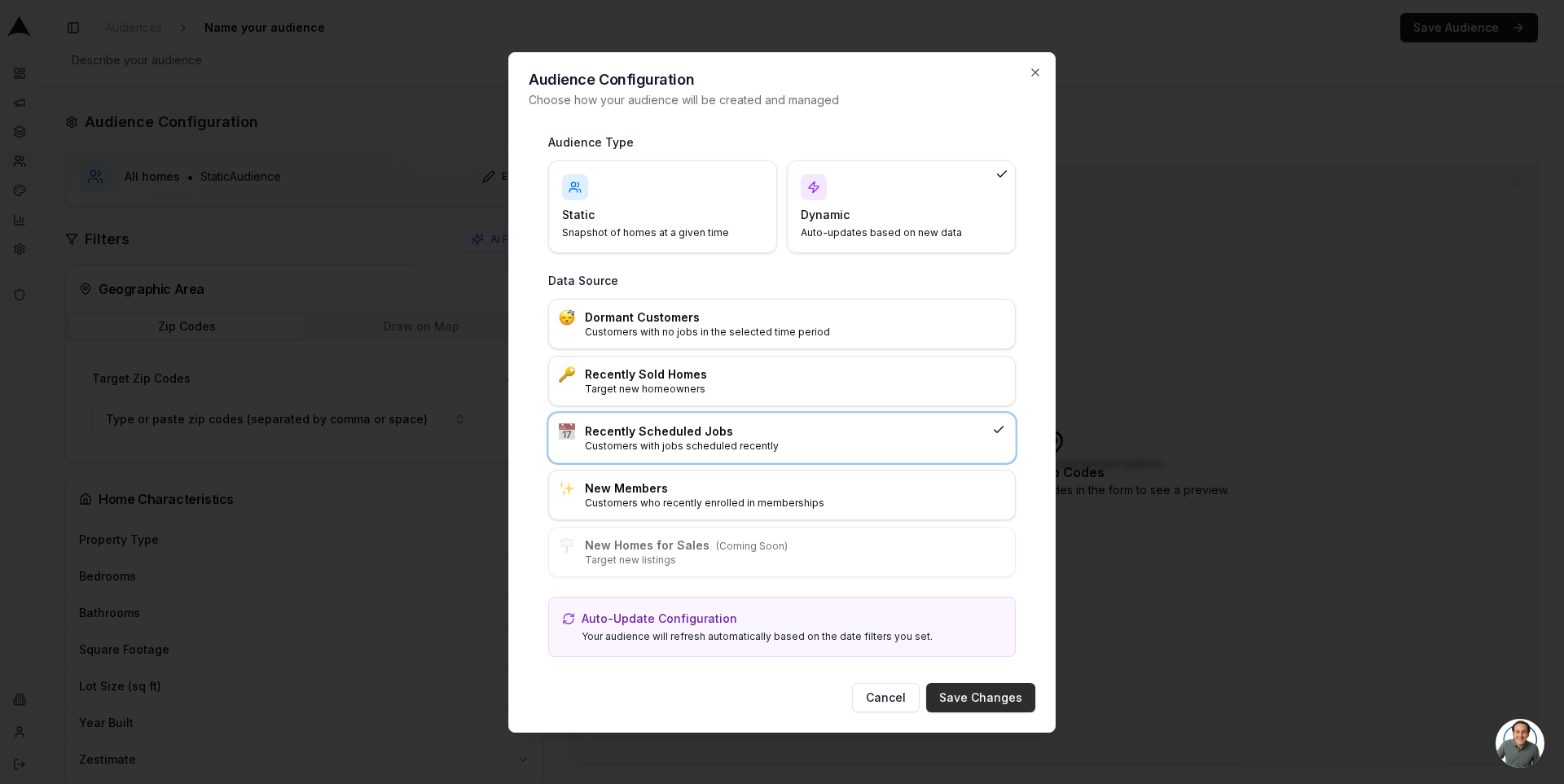
click at [964, 696] on button "Save Changes" at bounding box center [981, 698] width 109 height 29
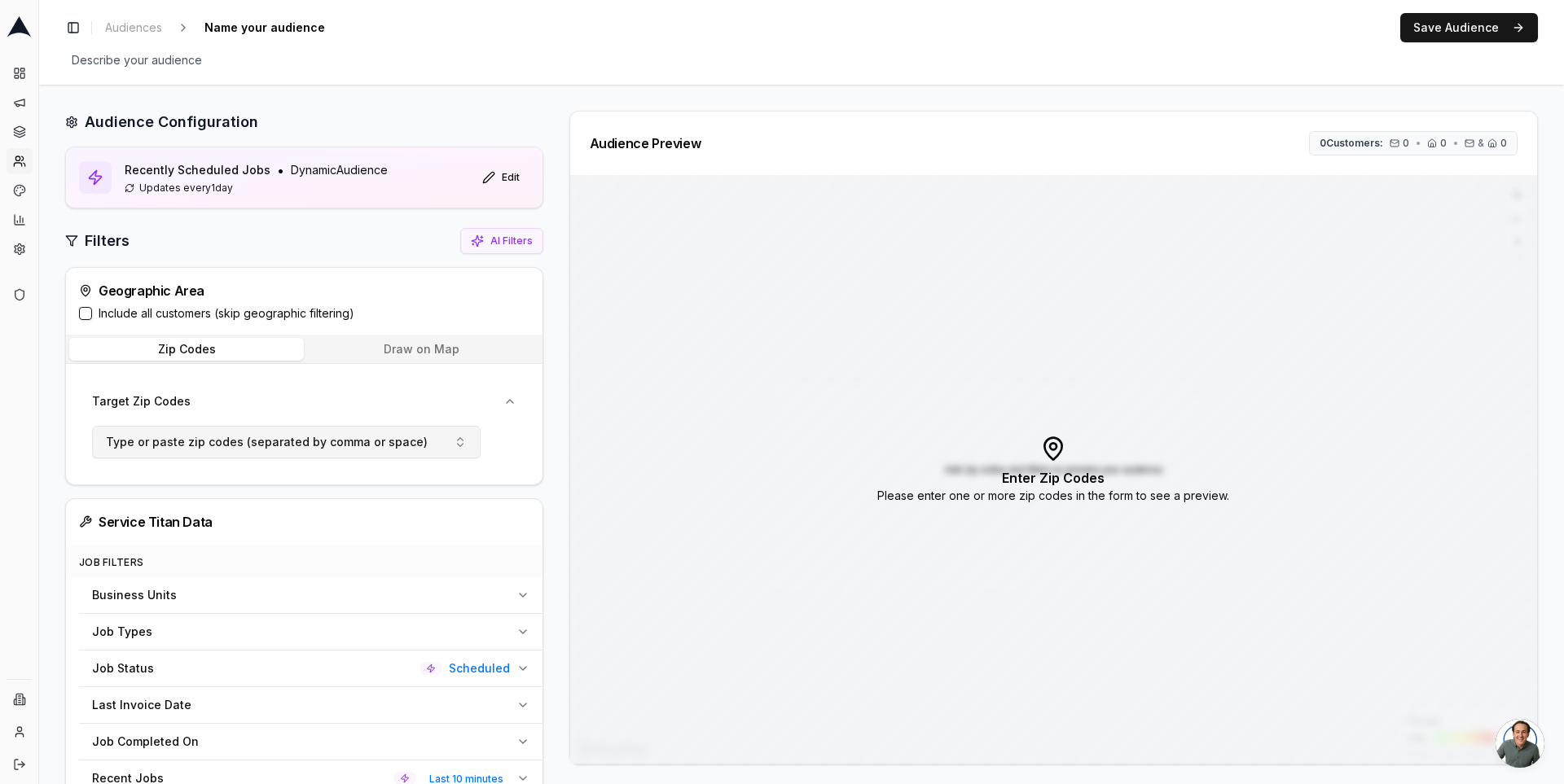
click at [308, 434] on span "Type or paste zip codes (separated by comma or space)" at bounding box center [267, 442] width 322 height 16
type input "98402"
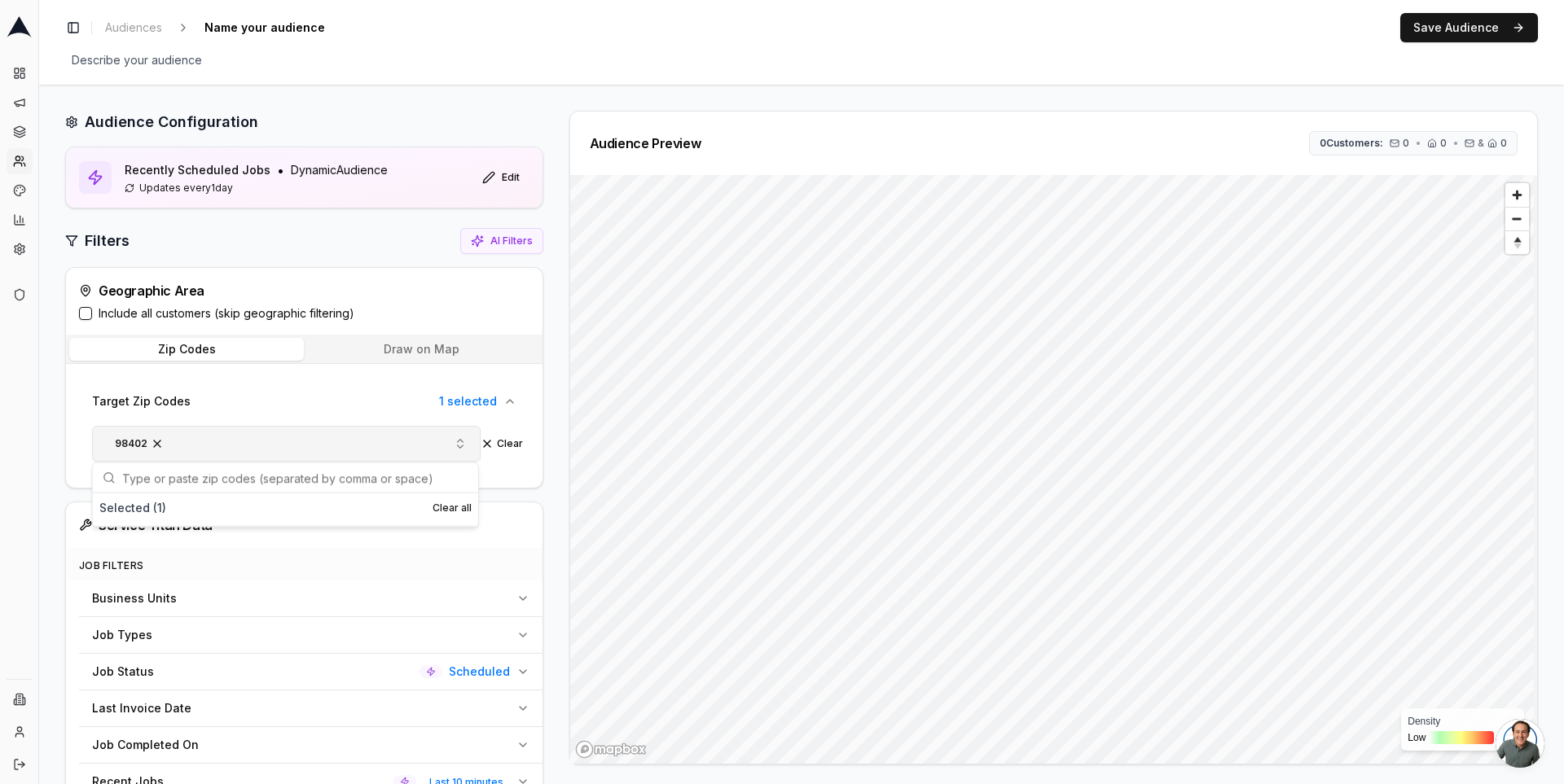
click at [557, 489] on div "Audience Preview 0 Customers: 0 • 0 • & 0 Density Low High" at bounding box center [1047, 438] width 982 height 654
click at [1467, 23] on button "Save Audience" at bounding box center [1469, 28] width 138 height 29
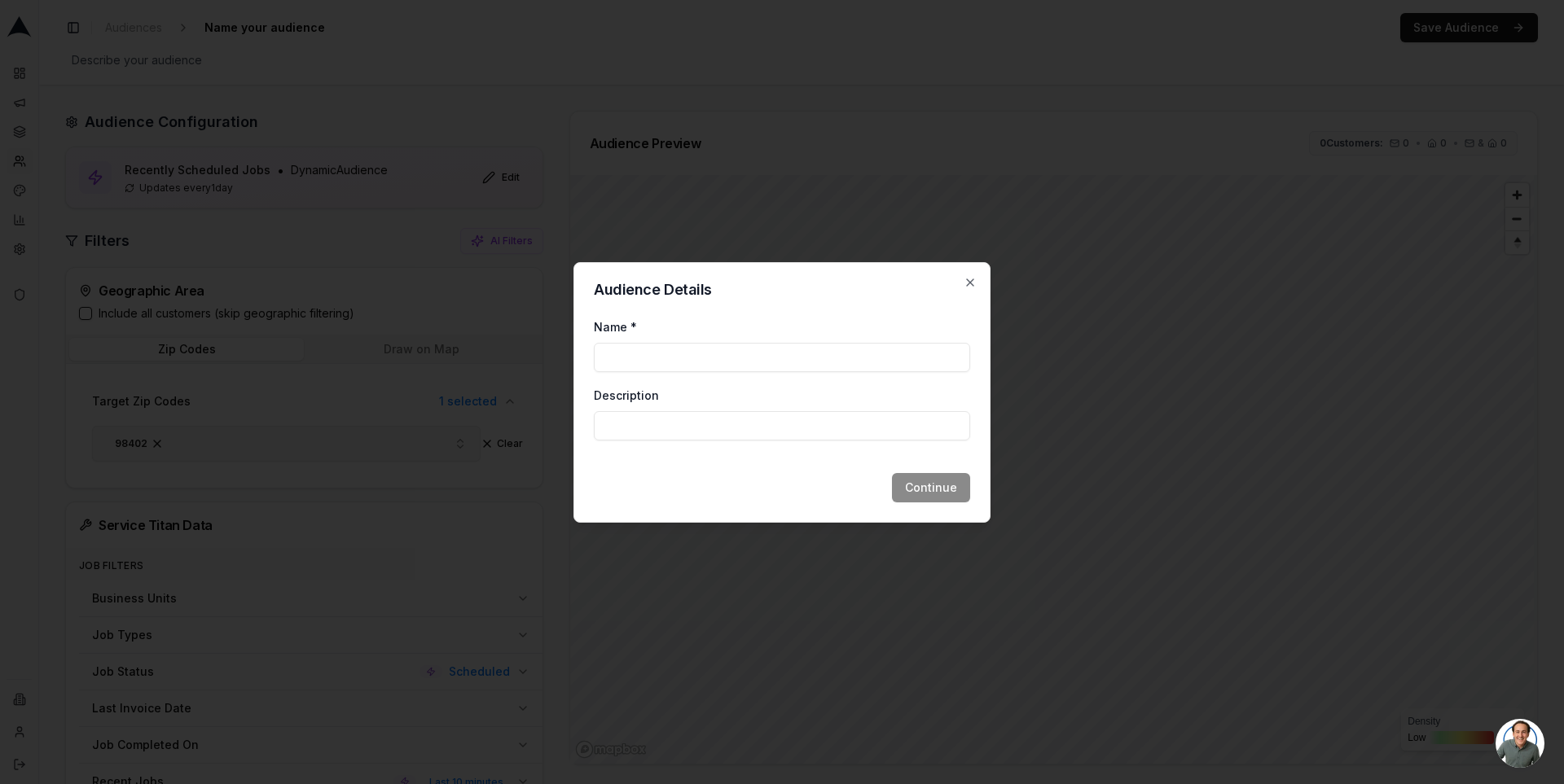
type input "s"
type input "jobs 1 zip"
click at [946, 492] on button "Continue" at bounding box center [931, 488] width 78 height 29
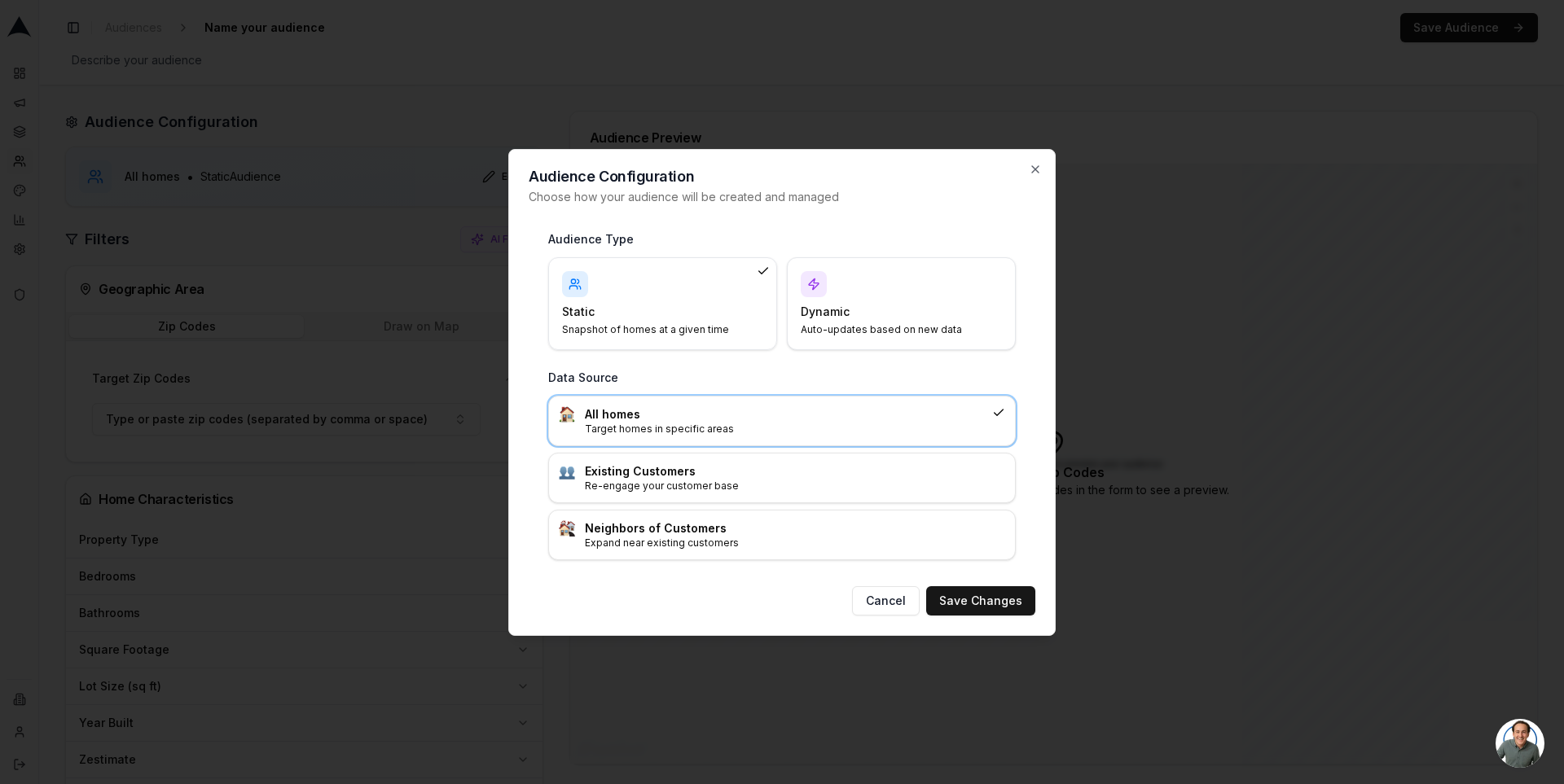
click at [881, 312] on h4 "Dynamic" at bounding box center [891, 312] width 182 height 16
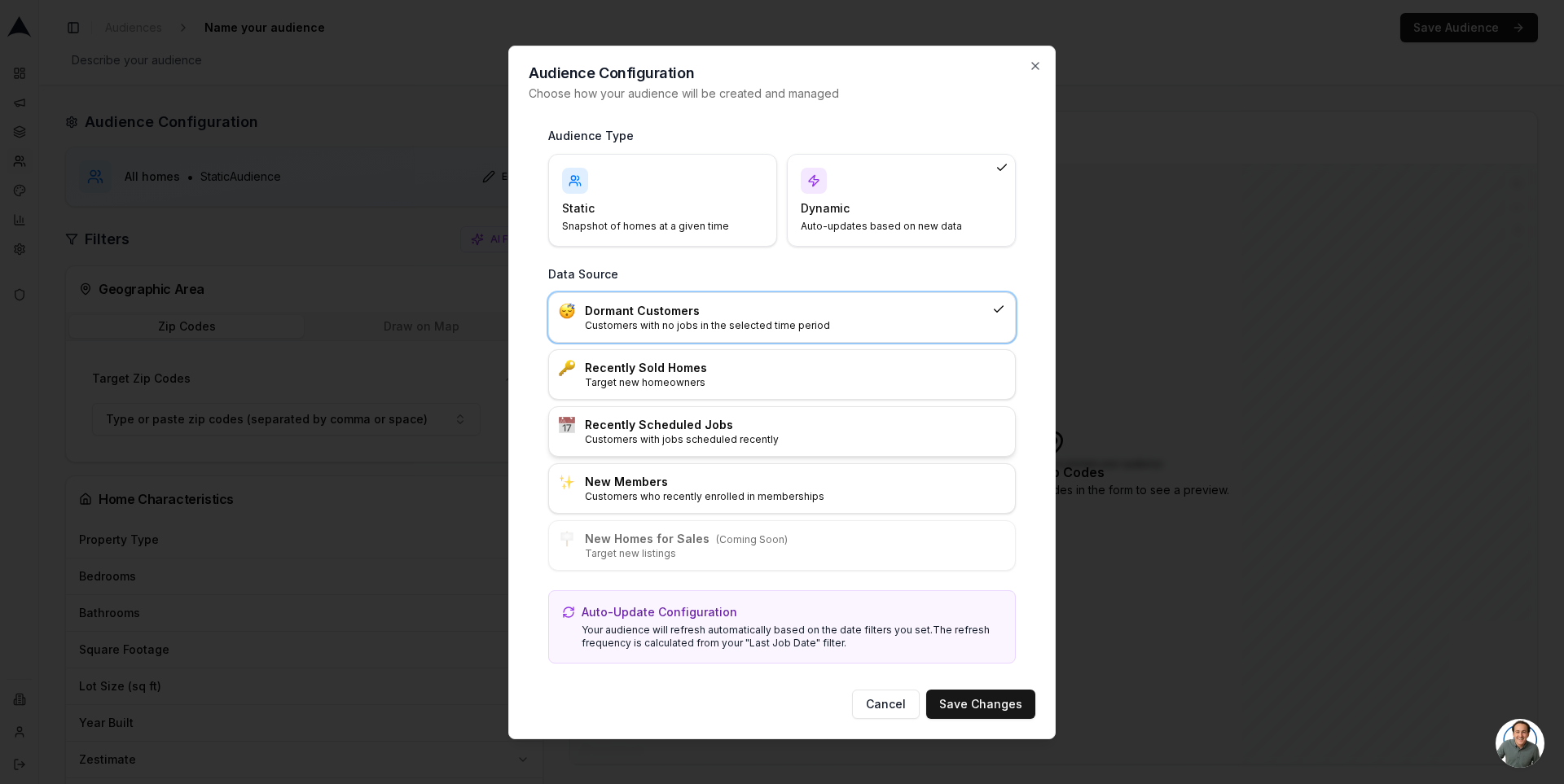
click at [755, 435] on p "Customers with jobs scheduled recently" at bounding box center [795, 440] width 421 height 13
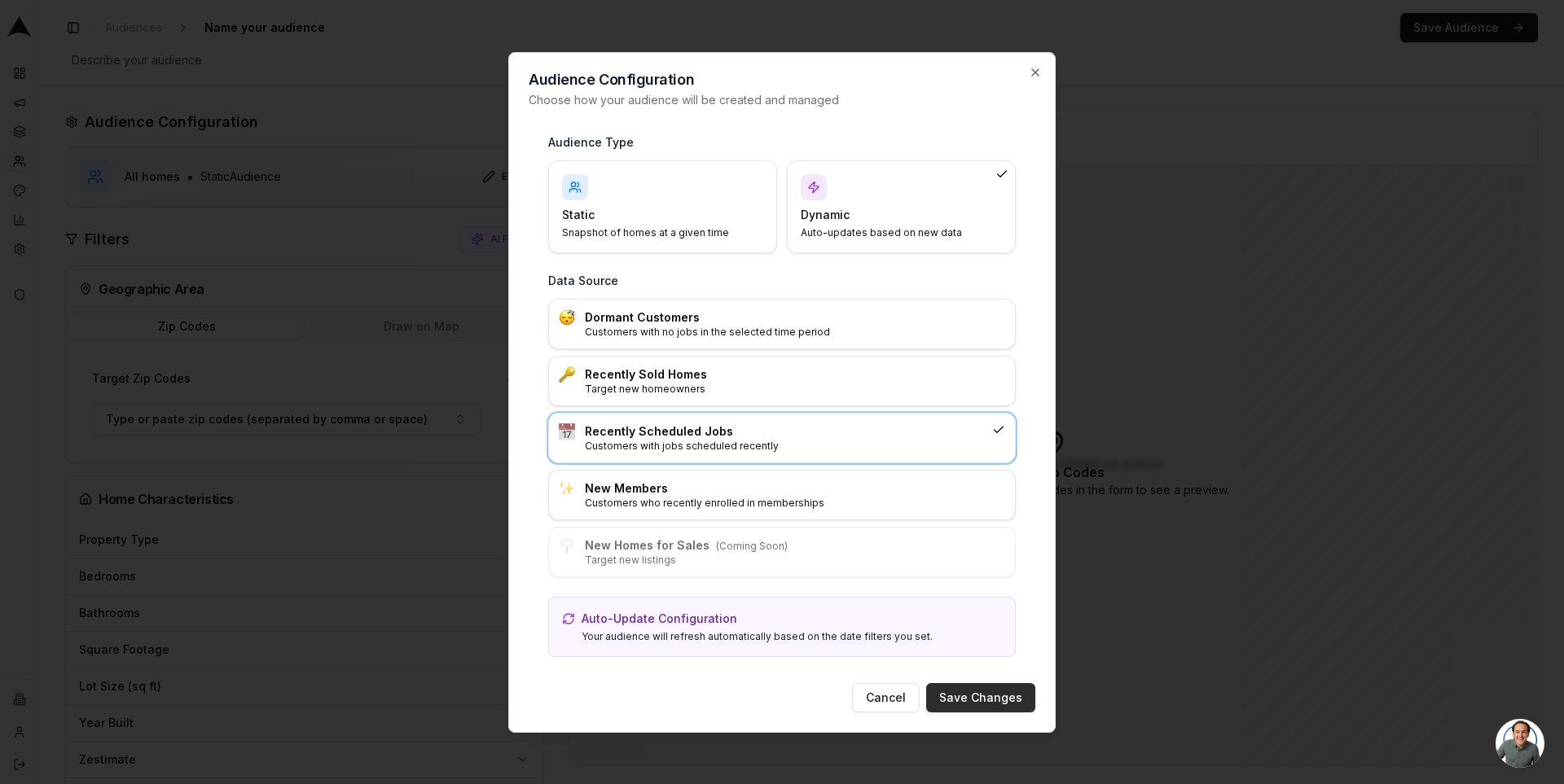
click at [966, 687] on button "Save Changes" at bounding box center [981, 698] width 109 height 29
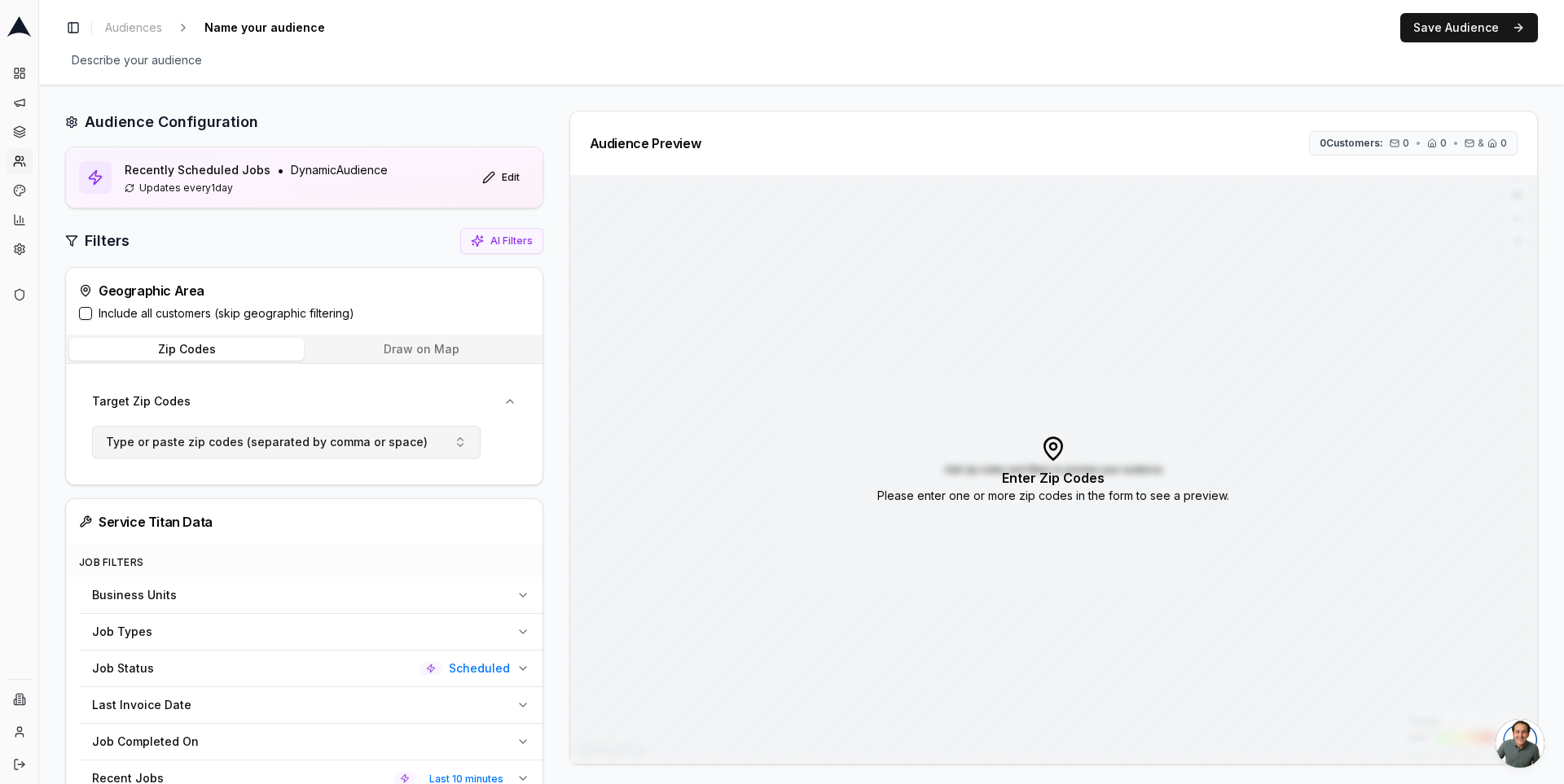
click at [428, 448] on button "Type or paste zip codes (separated by comma or space)" at bounding box center [286, 442] width 389 height 33
type input "98402"
click at [306, 469] on input "98402" at bounding box center [295, 477] width 346 height 29
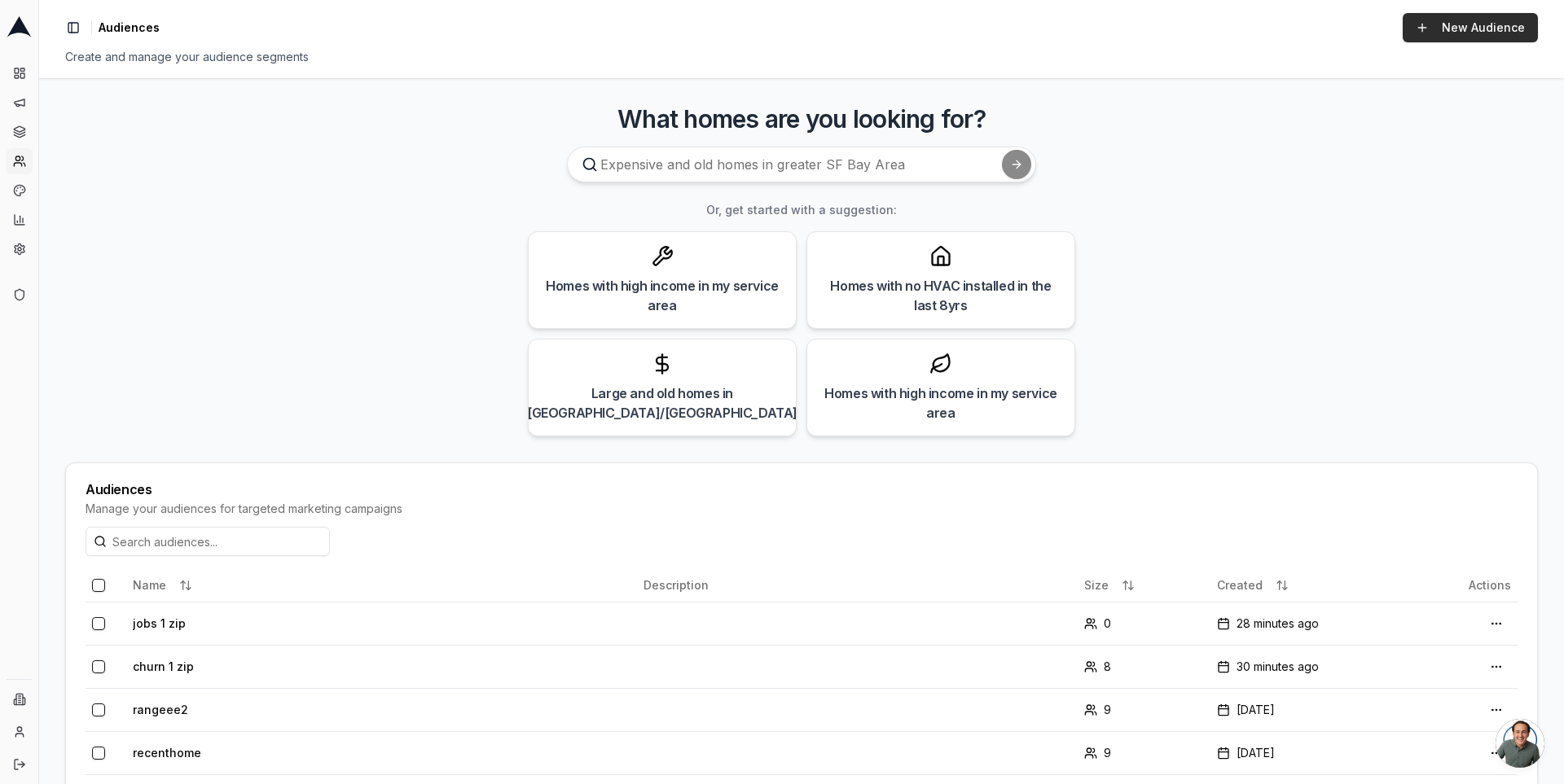
click at [1436, 35] on link "New Audience" at bounding box center [1471, 28] width 135 height 29
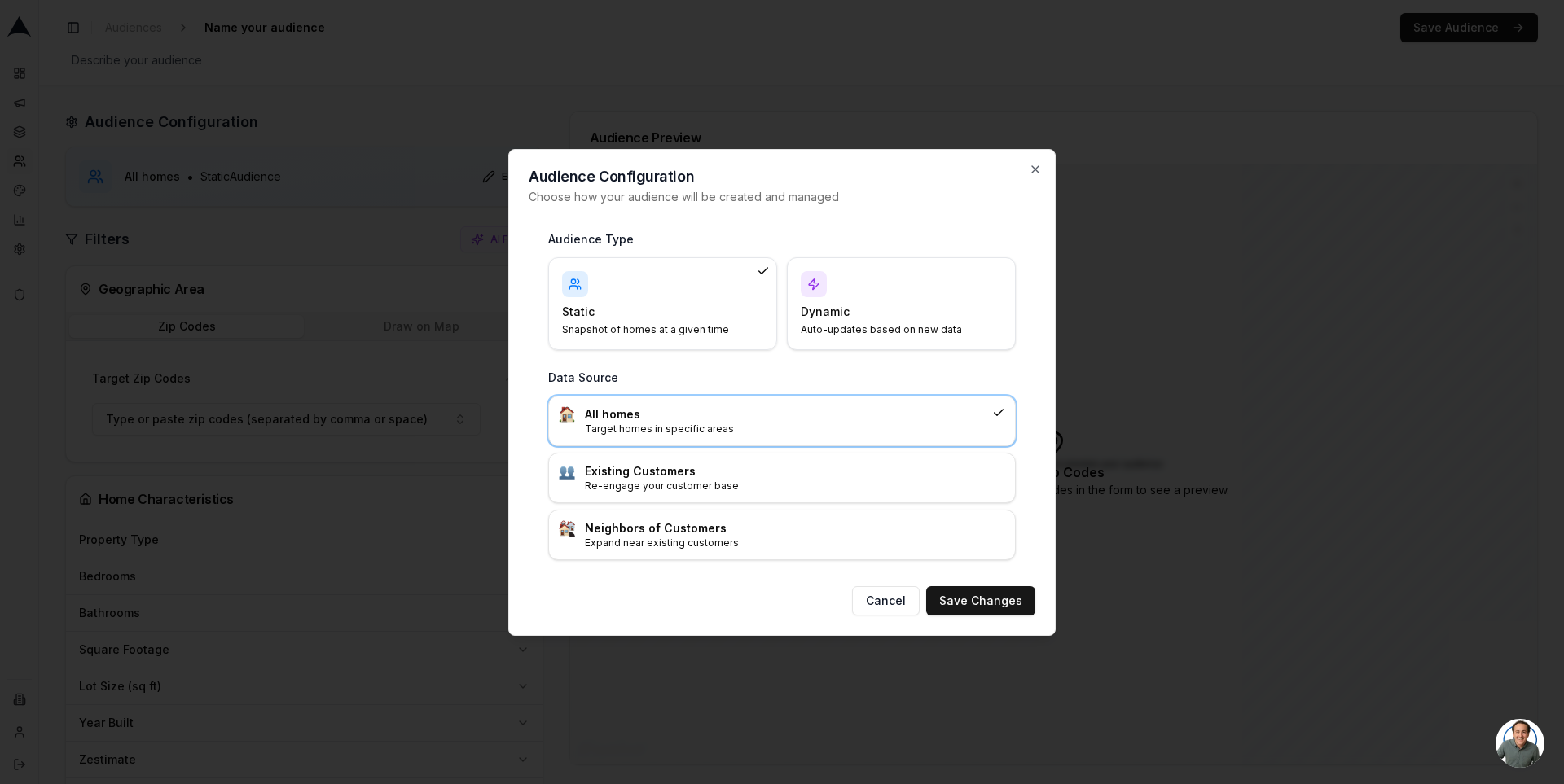
click at [881, 317] on h4 "Dynamic" at bounding box center [891, 312] width 182 height 16
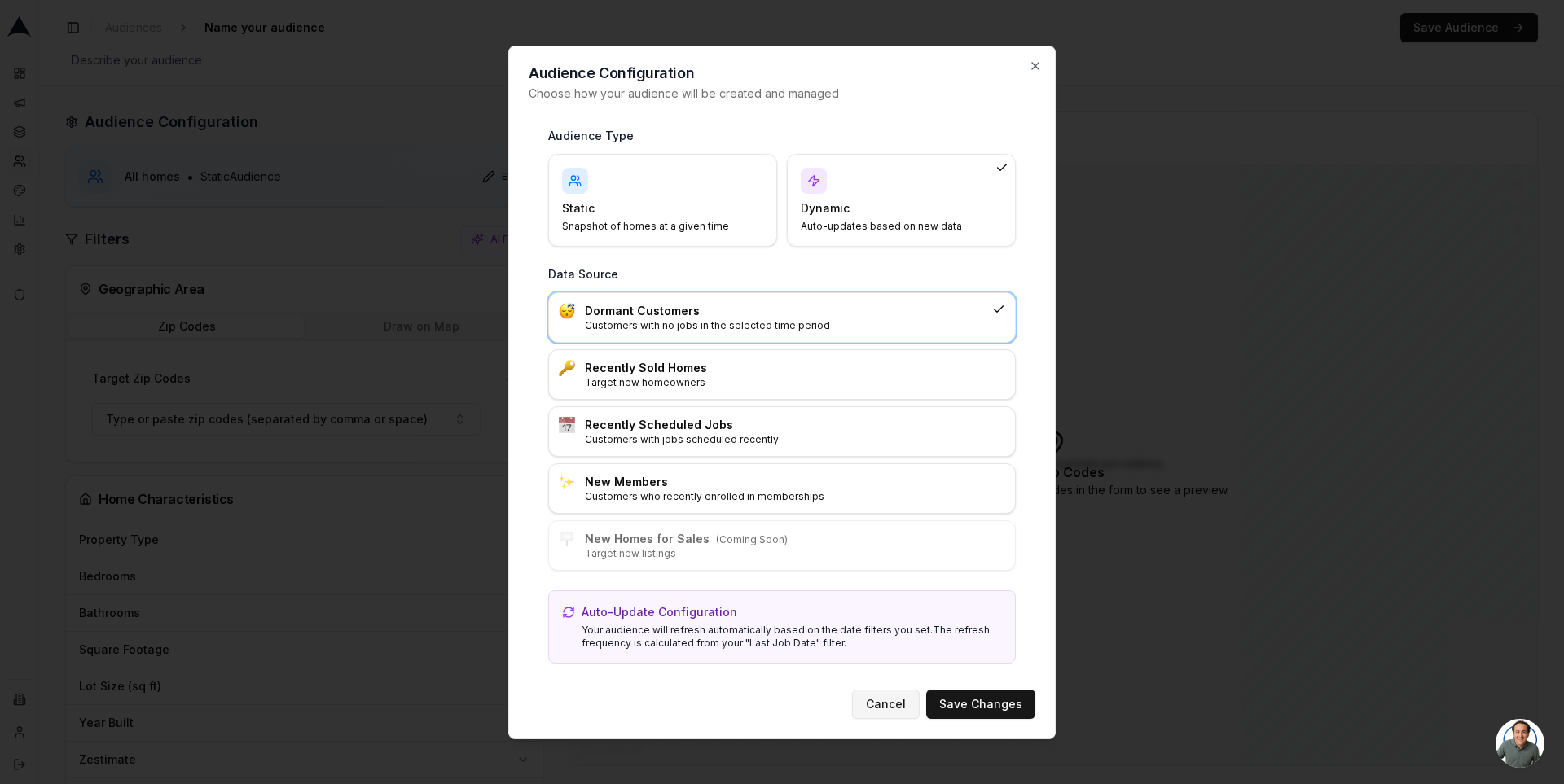
click at [874, 697] on button "Cancel" at bounding box center [886, 704] width 68 height 29
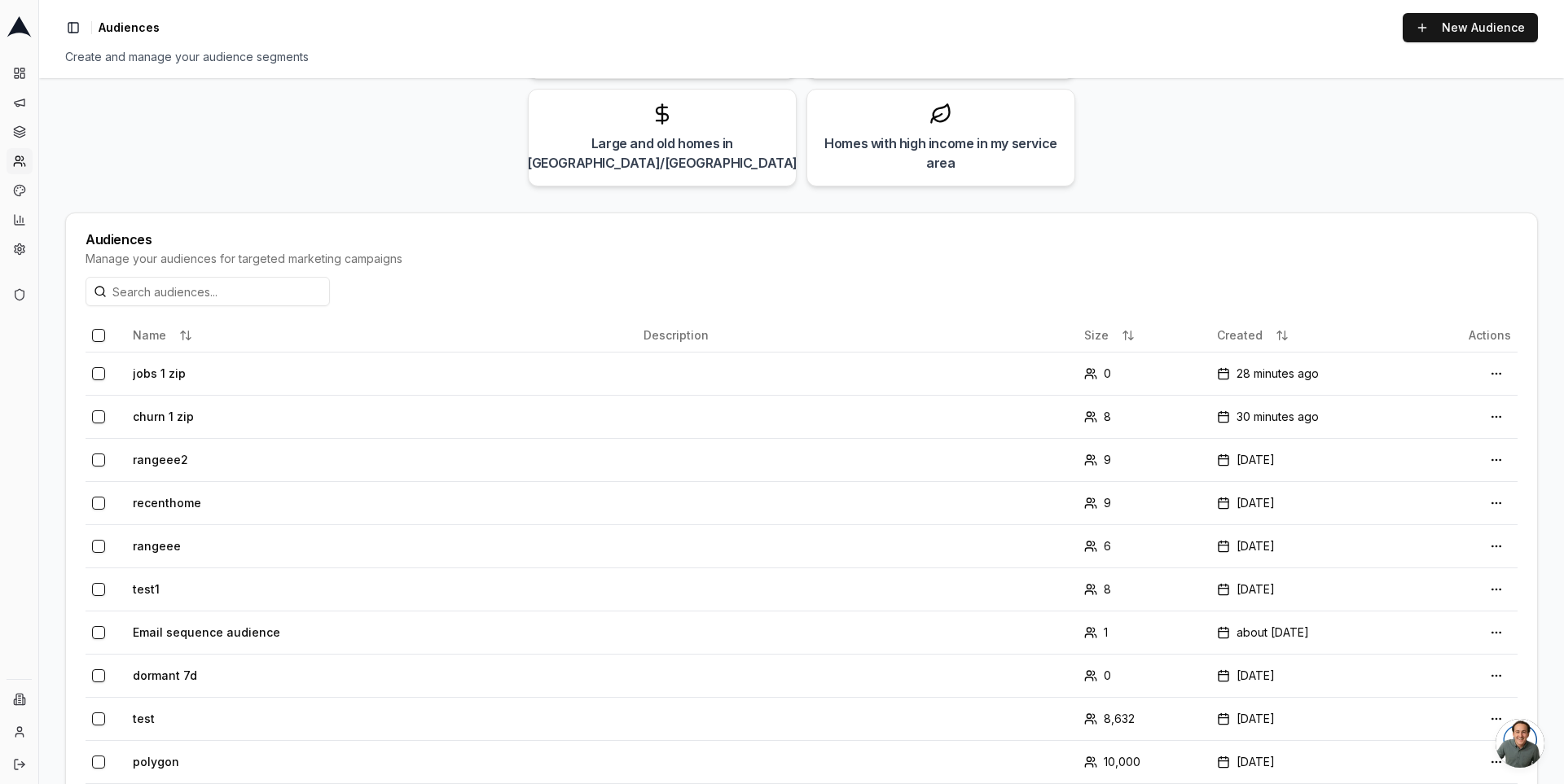
scroll to position [253, 0]
click at [666, 331] on th "Description" at bounding box center [858, 333] width 441 height 33
click at [462, 253] on div "Manage your audiences for targeted marketing campaigns" at bounding box center [801, 256] width 1432 height 16
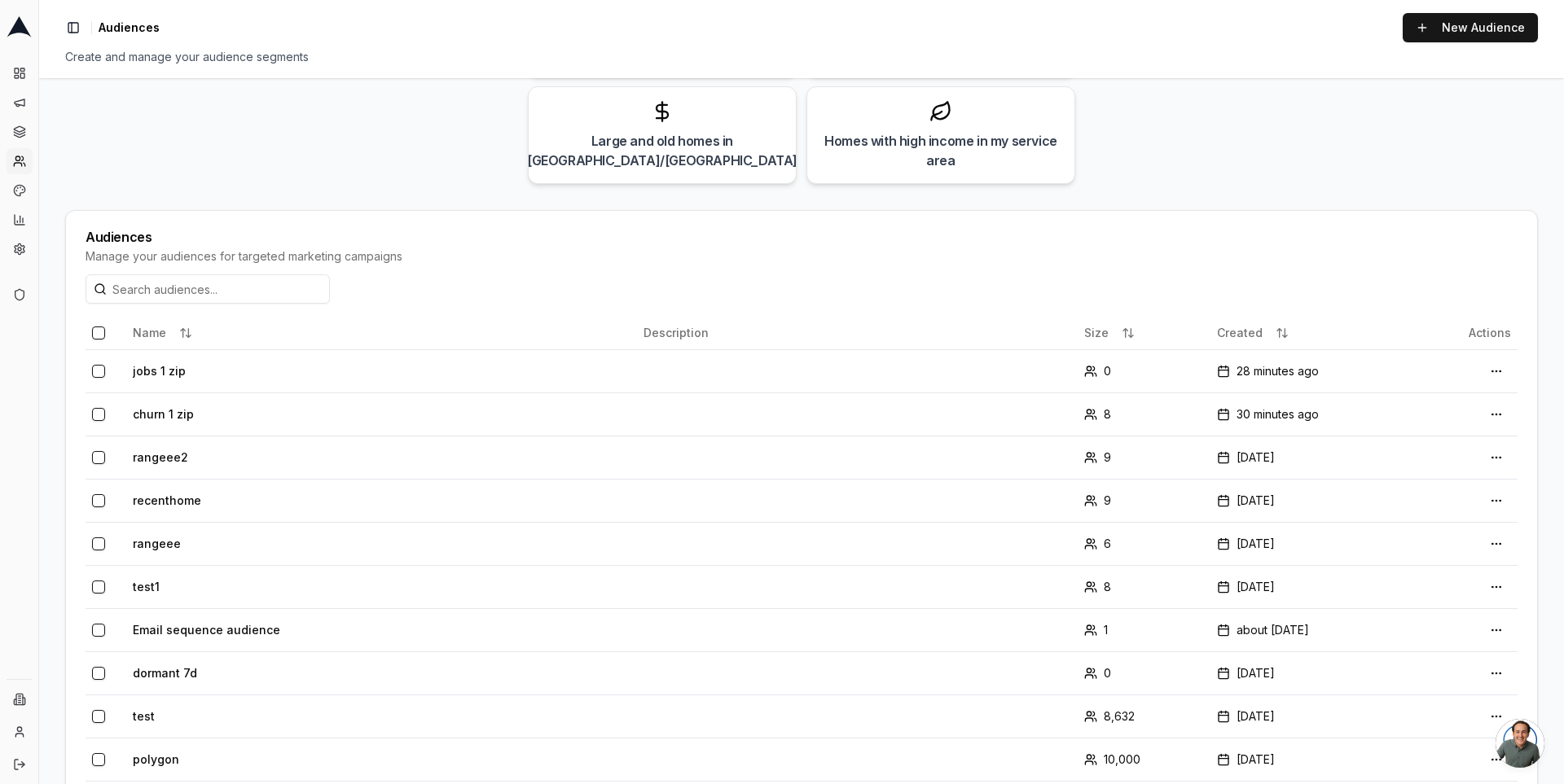
click at [462, 253] on div "Manage your audiences for targeted marketing campaigns" at bounding box center [801, 256] width 1432 height 16
click at [402, 255] on div "Manage your audiences for targeted marketing campaigns" at bounding box center [801, 256] width 1432 height 16
click at [190, 417] on td "churn 1 zip" at bounding box center [382, 414] width 511 height 43
